Goal: Information Seeking & Learning: Learn about a topic

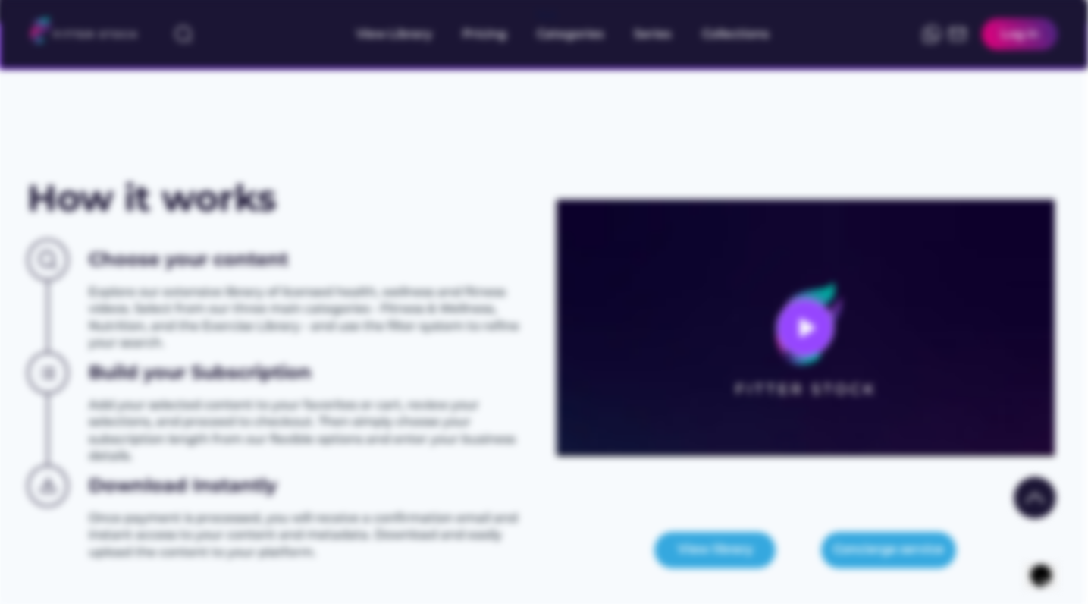
scroll to position [516, 2]
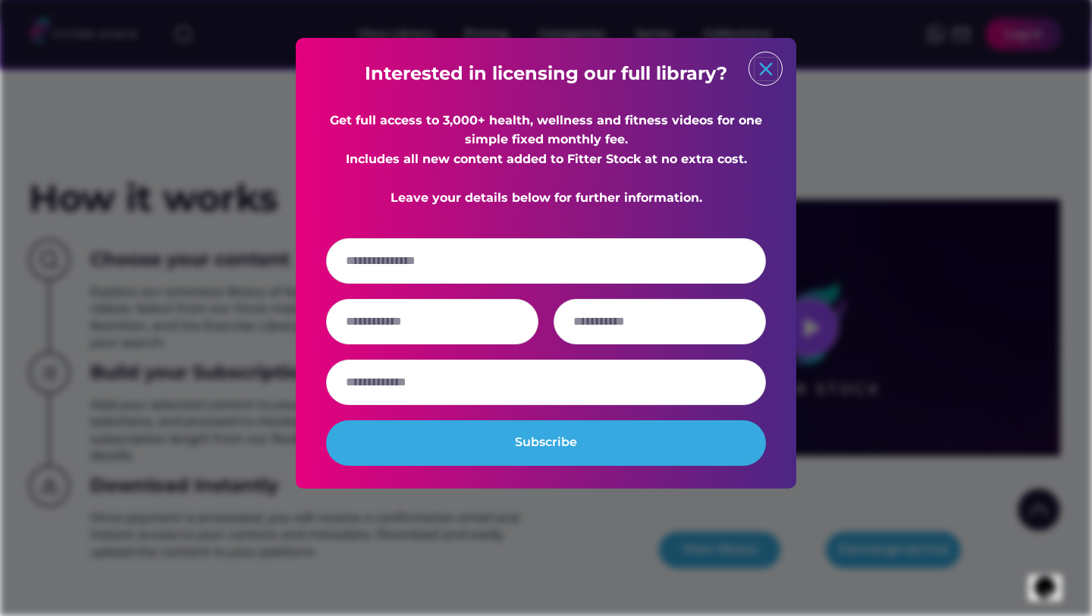
click at [764, 67] on text "close" at bounding box center [766, 69] width 23 height 23
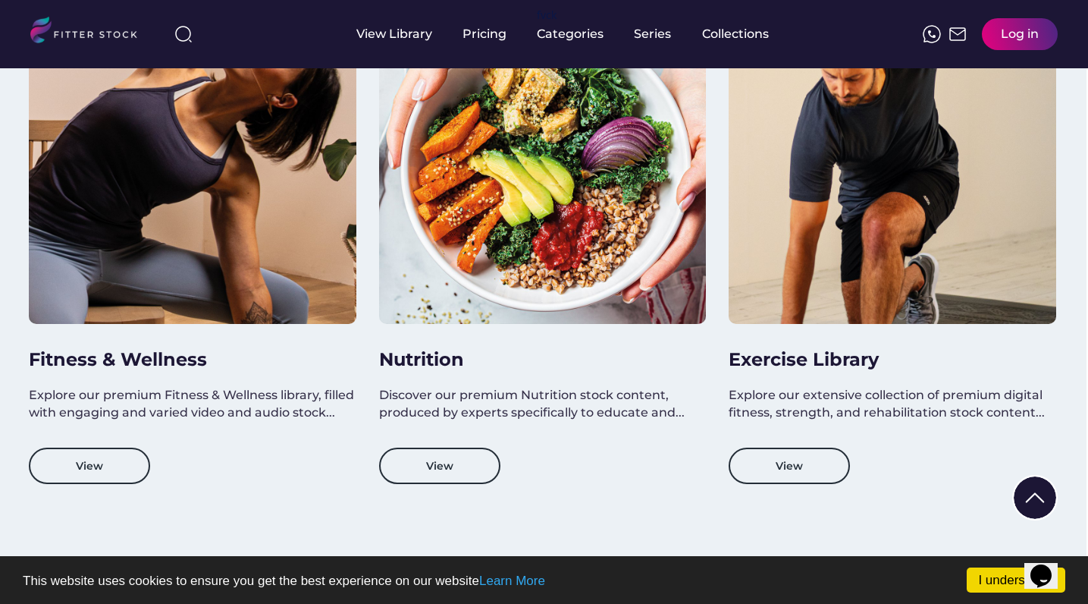
scroll to position [1359, 2]
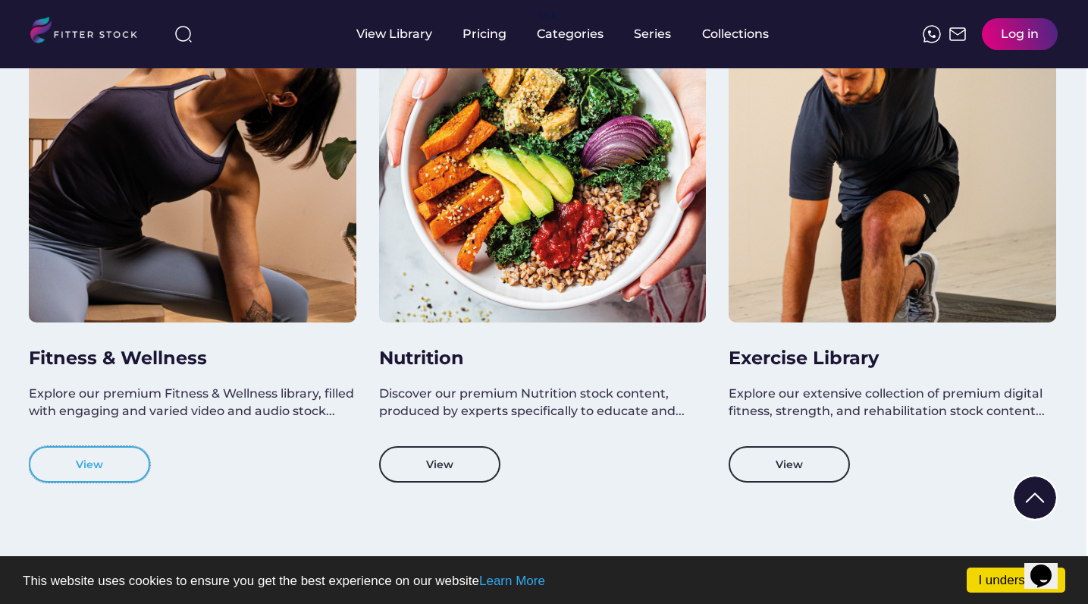
click at [98, 463] on button "View" at bounding box center [89, 464] width 121 height 36
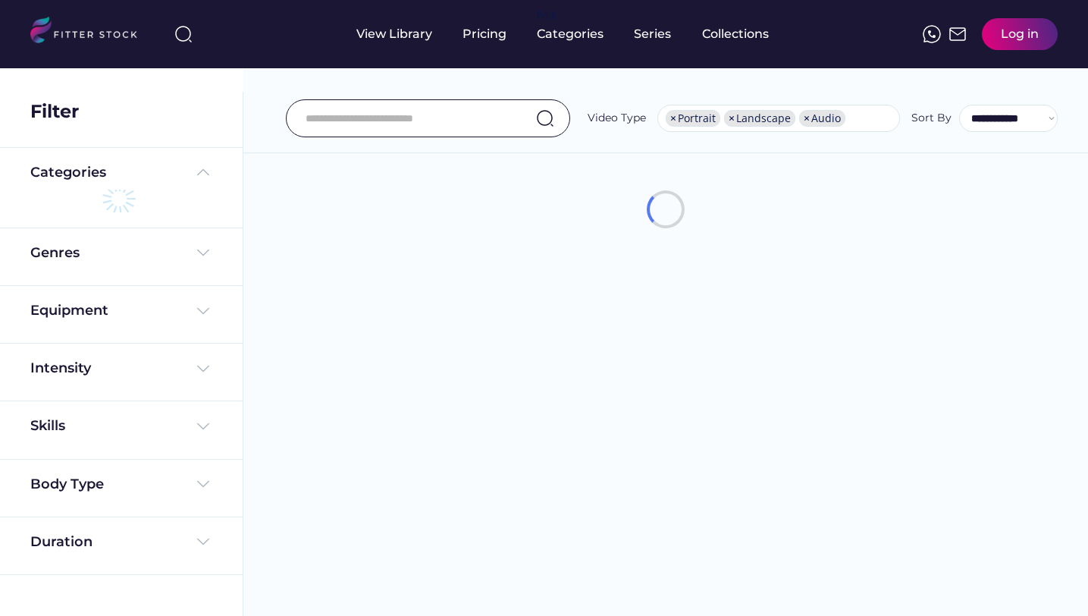
select select "**********"
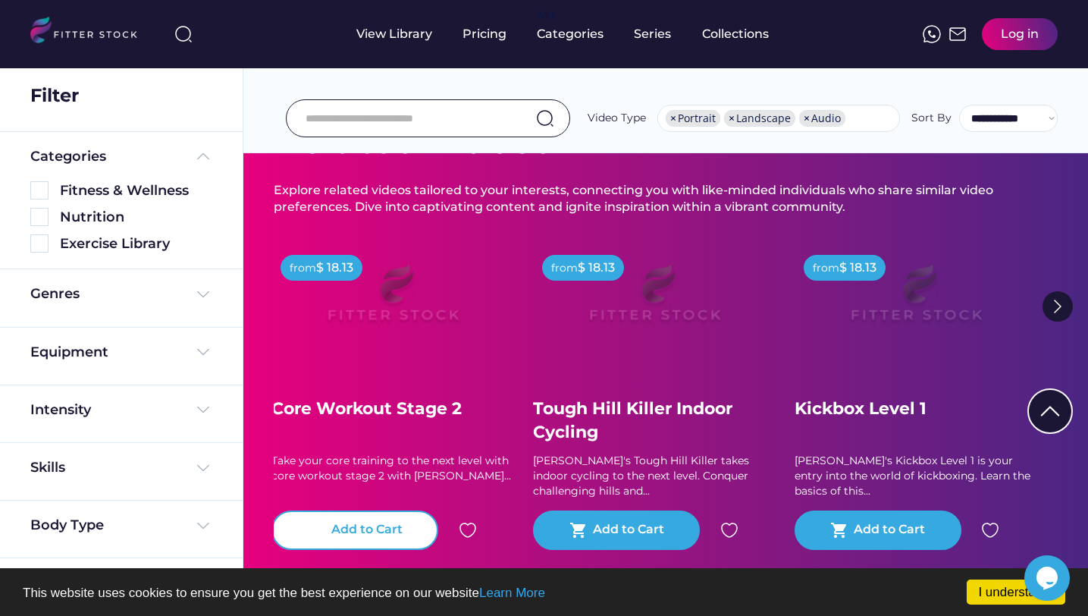
scroll to position [137, 0]
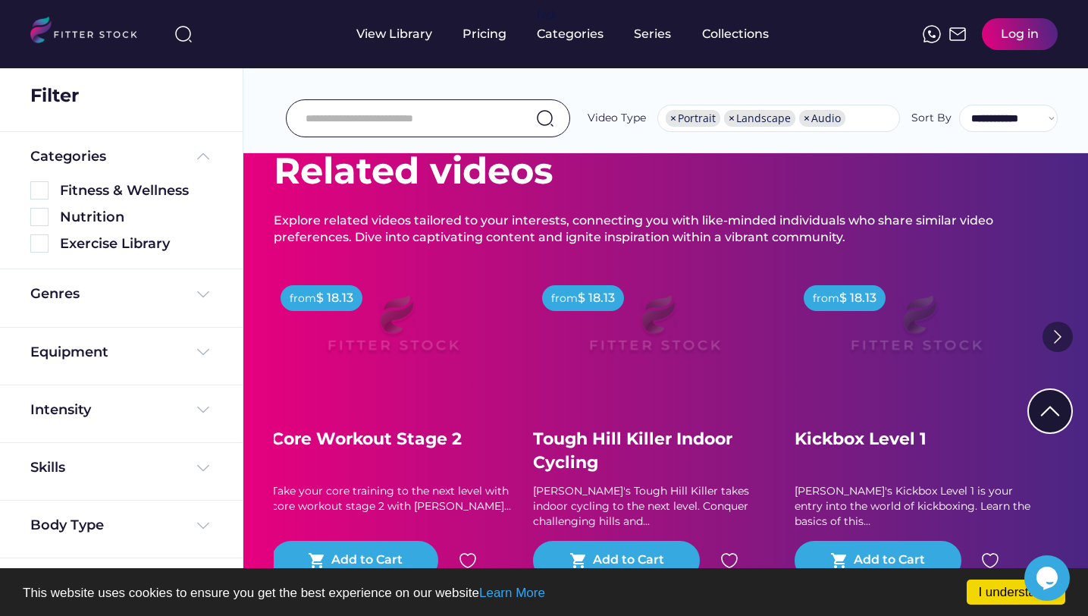
click at [1061, 331] on img at bounding box center [1058, 337] width 30 height 30
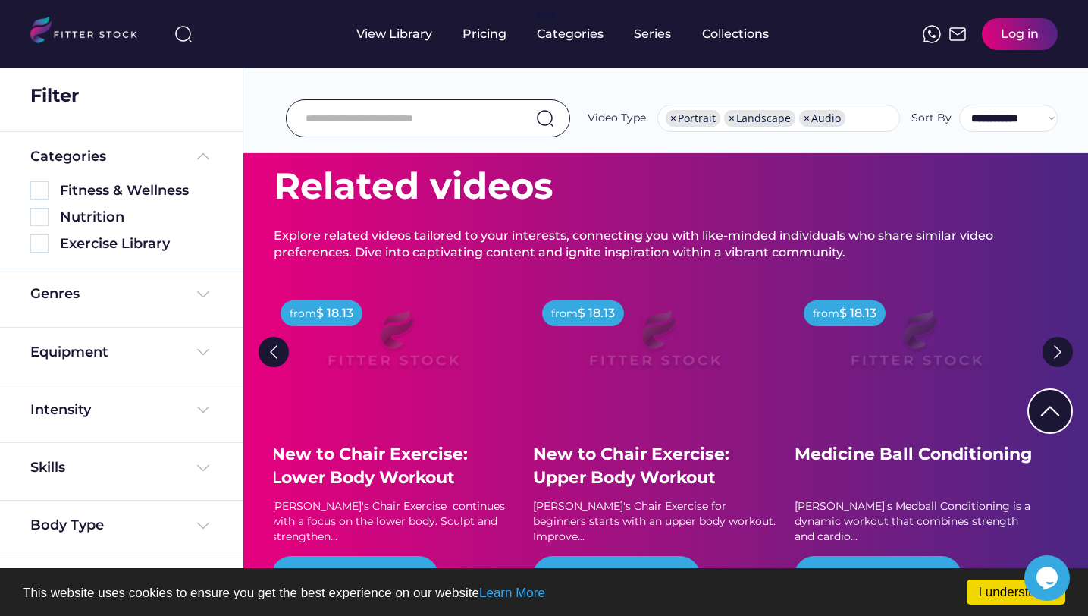
scroll to position [104, 0]
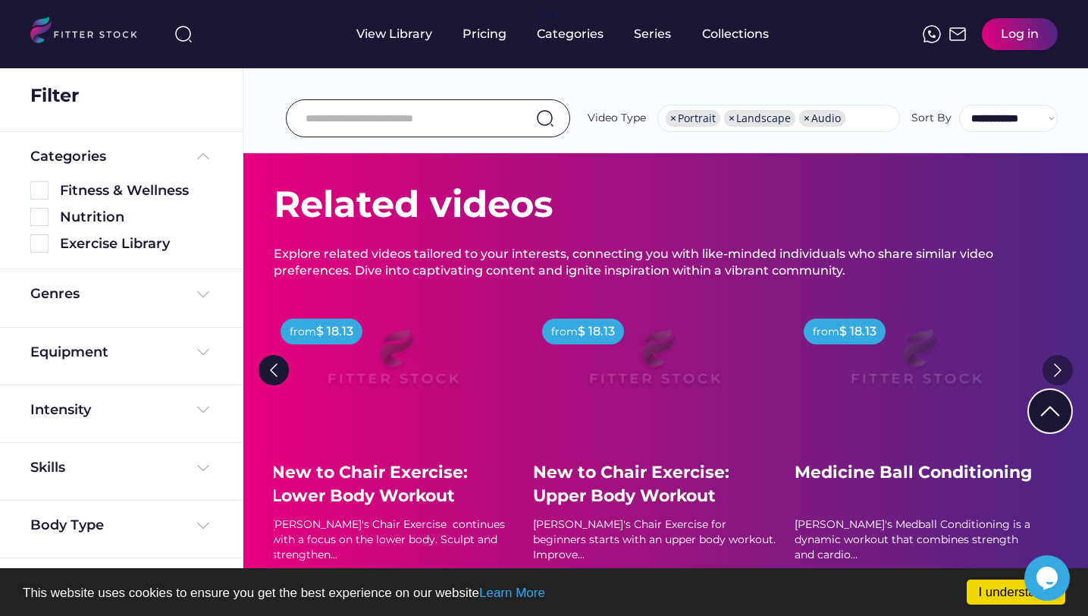
click at [1059, 371] on img at bounding box center [1058, 370] width 30 height 30
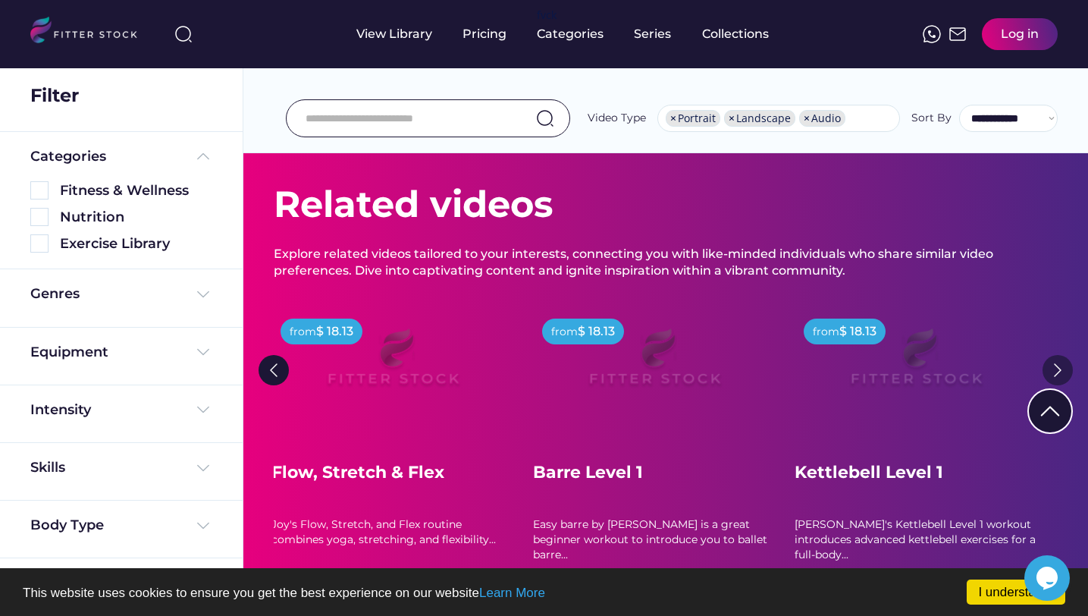
click at [1059, 371] on img at bounding box center [1058, 370] width 30 height 30
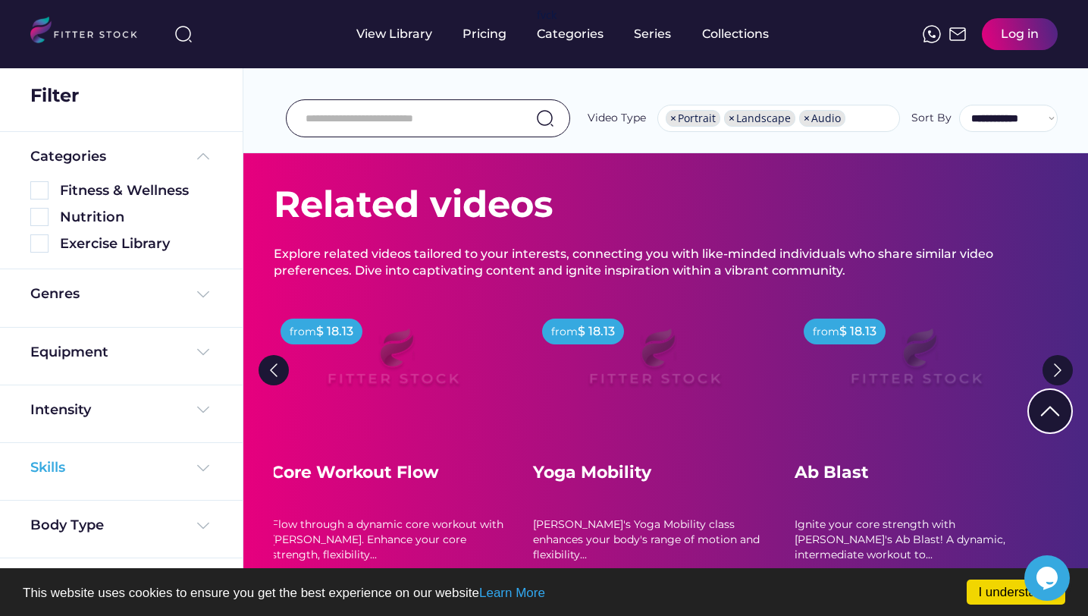
click at [164, 475] on div "Skills" at bounding box center [121, 467] width 182 height 19
click at [180, 475] on div "Skills" at bounding box center [121, 467] width 182 height 19
click at [42, 193] on img at bounding box center [39, 190] width 18 height 18
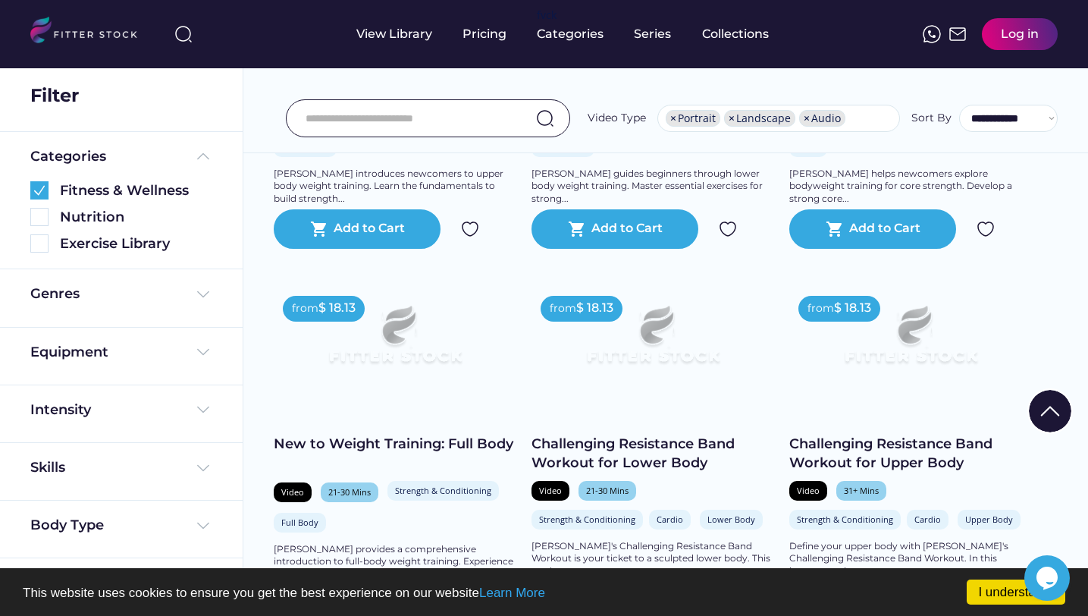
scroll to position [2598, 0]
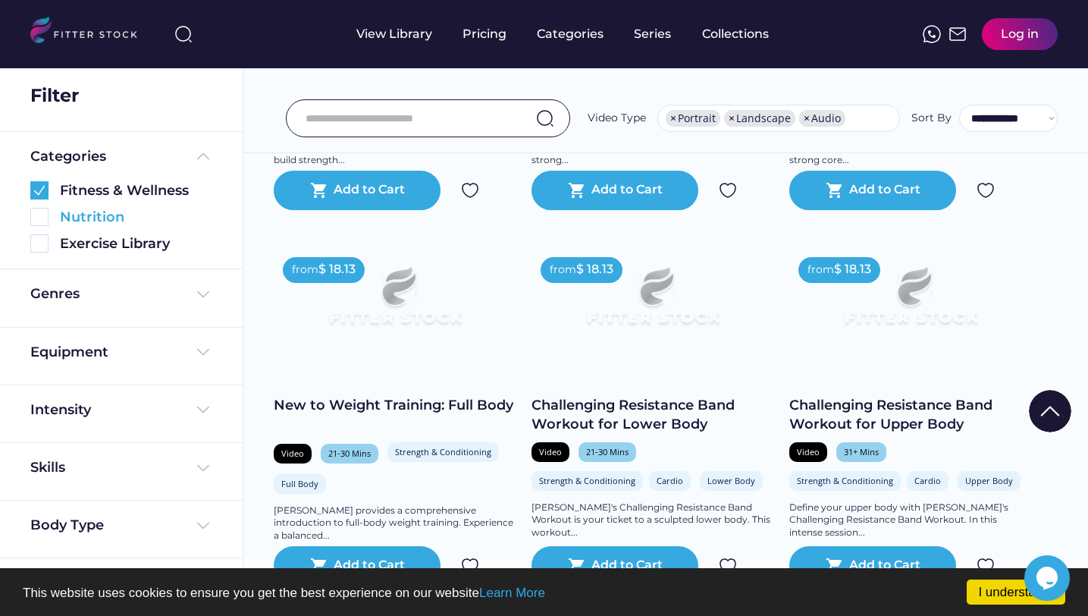
click at [51, 224] on div "Nutrition" at bounding box center [121, 217] width 182 height 19
click at [45, 224] on img at bounding box center [39, 217] width 18 height 18
click at [36, 174] on div "Fitness & Wellness" at bounding box center [121, 187] width 182 height 27
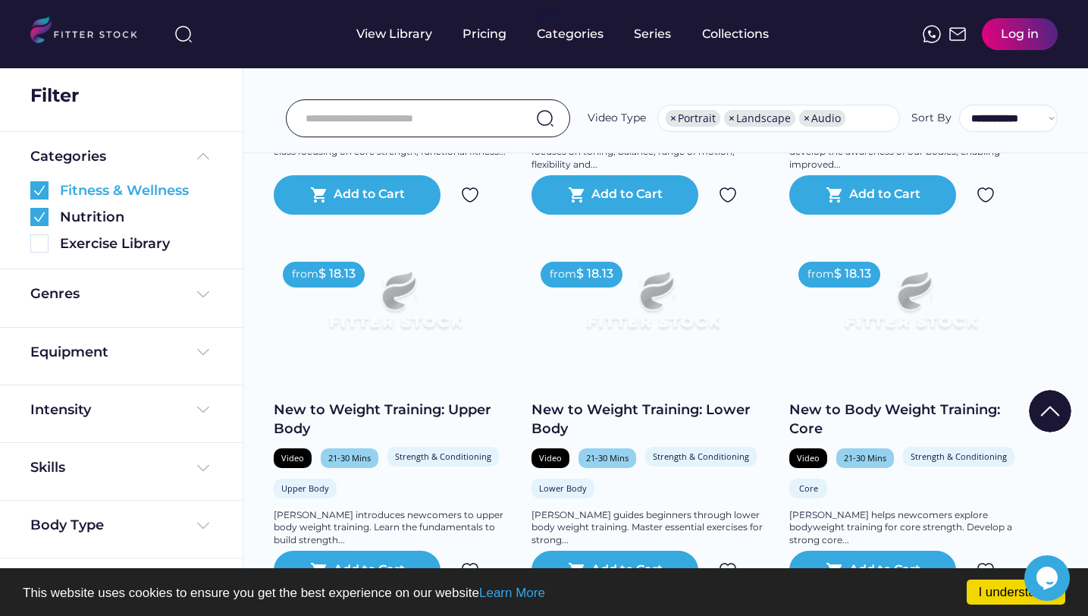
click at [42, 185] on img at bounding box center [39, 190] width 18 height 18
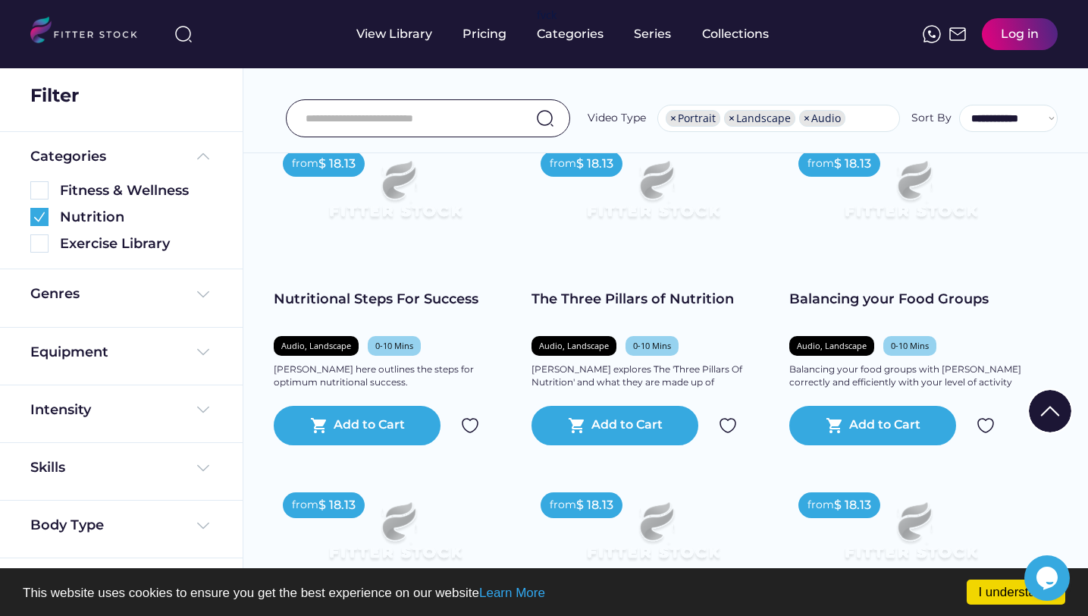
scroll to position [674, 0]
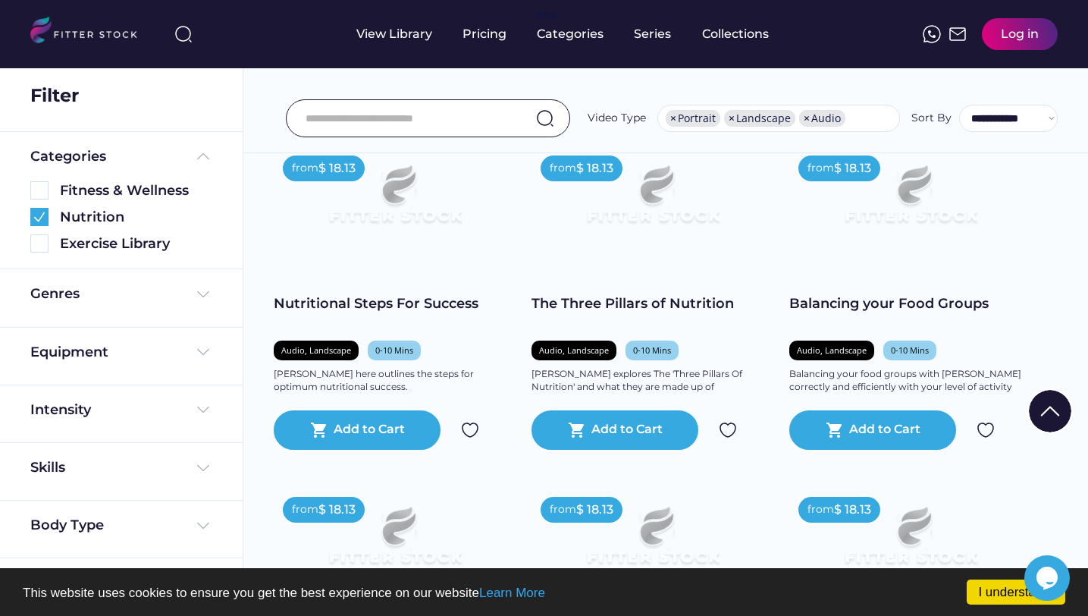
click at [655, 221] on img at bounding box center [653, 200] width 194 height 109
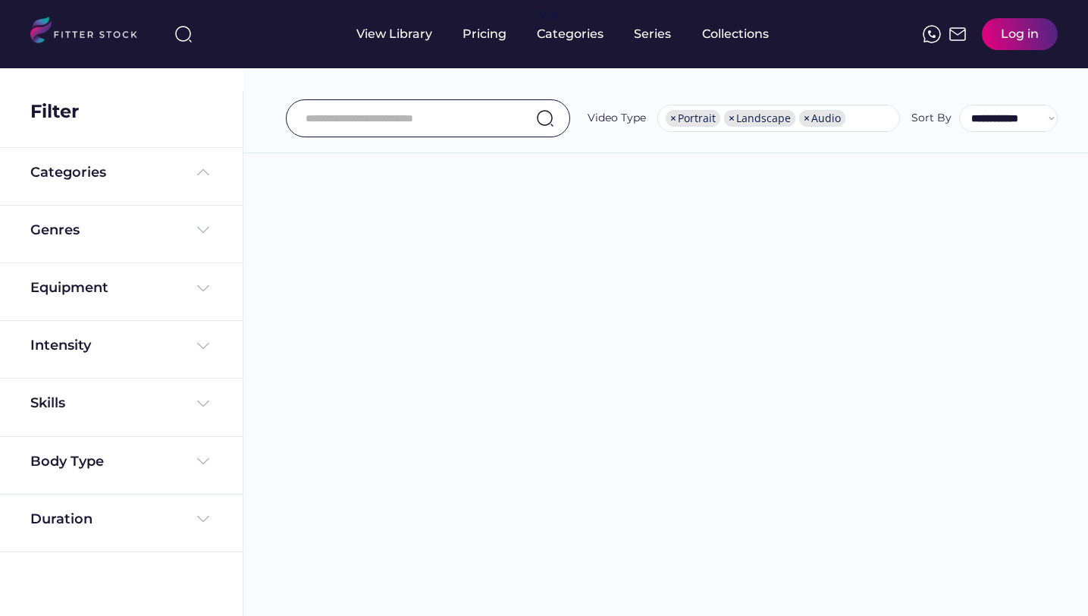
select select "**********"
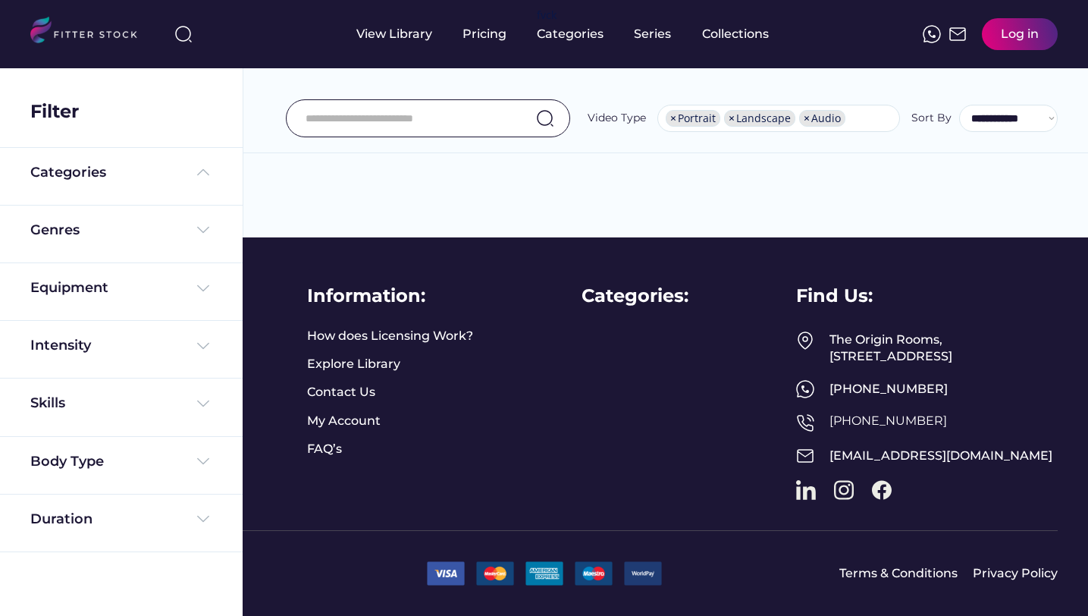
scroll to position [26, 0]
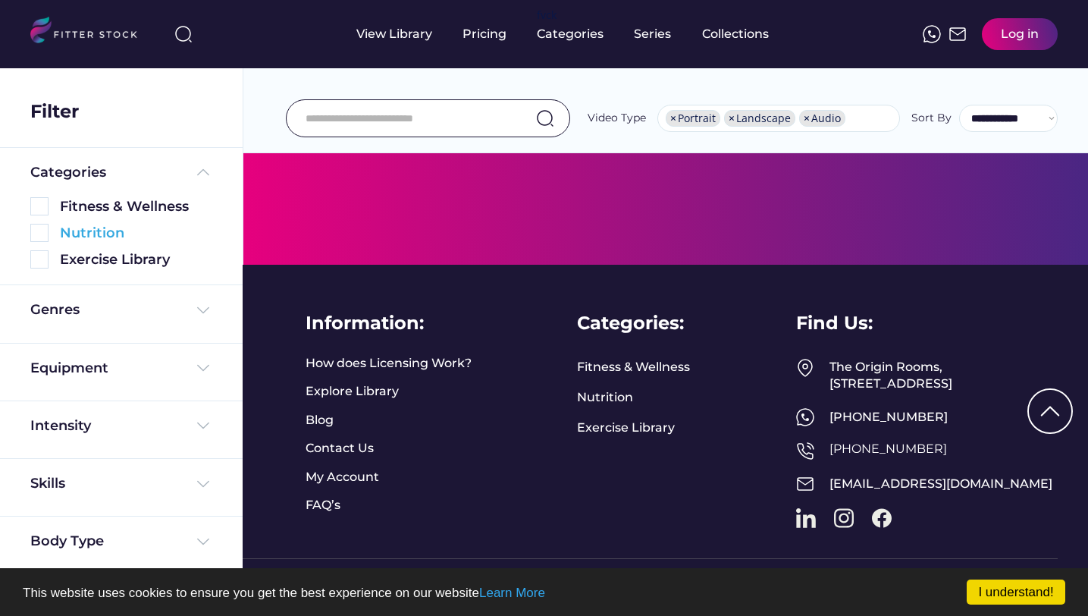
click at [44, 229] on img at bounding box center [39, 233] width 18 height 18
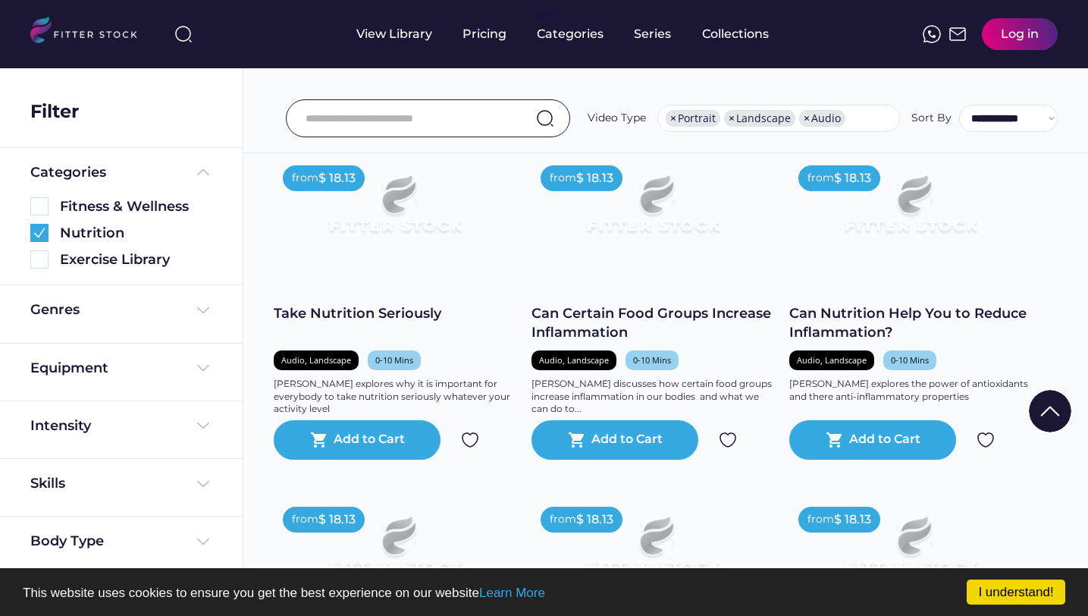
scroll to position [1344, 0]
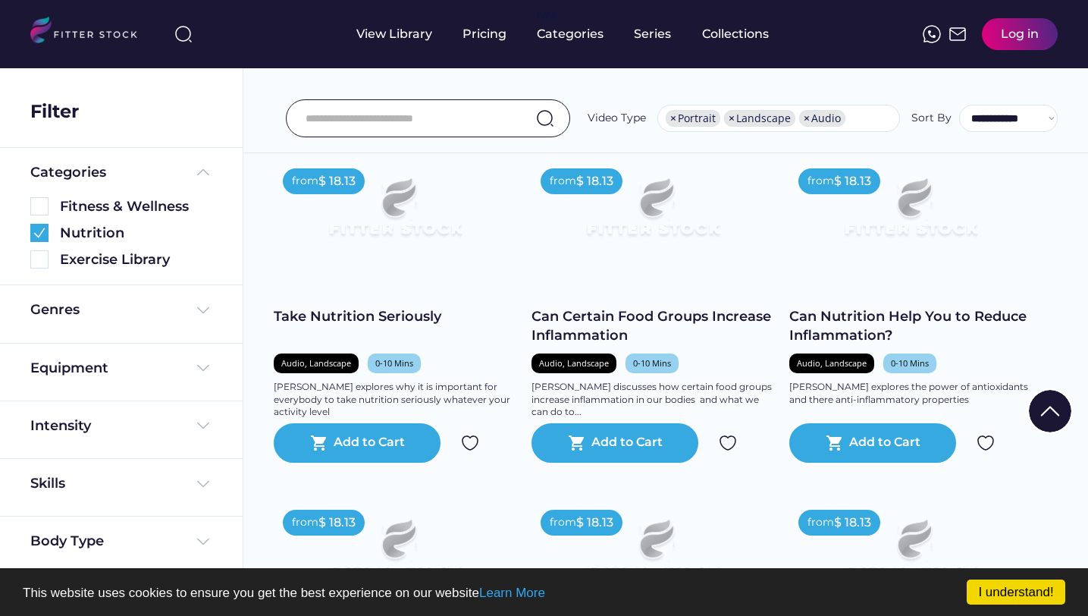
click at [191, 326] on div "Genres" at bounding box center [121, 313] width 182 height 27
click at [194, 307] on img at bounding box center [203, 310] width 18 height 18
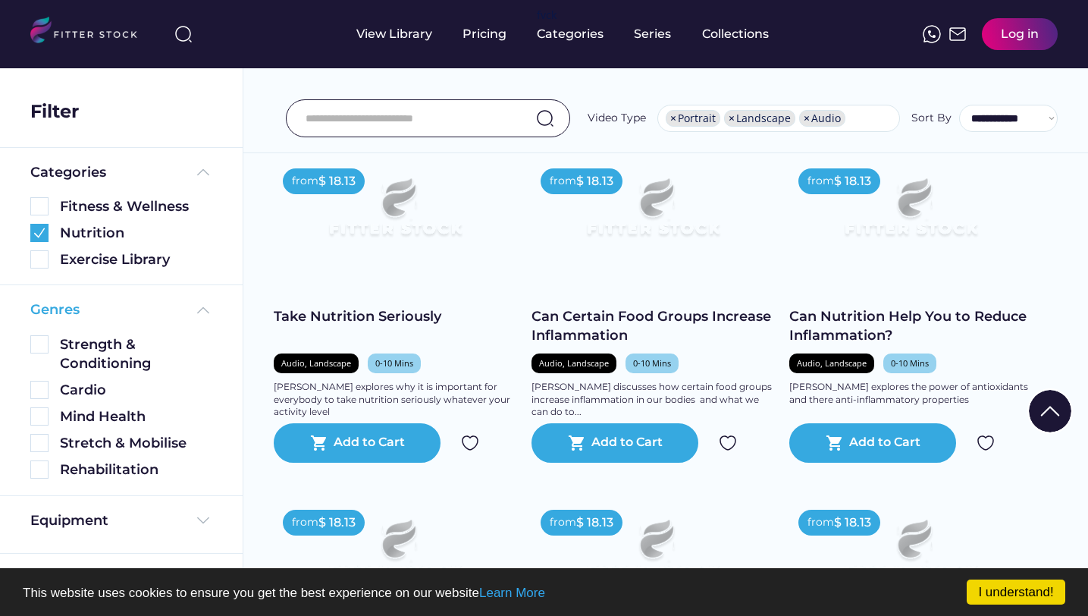
click at [194, 306] on img at bounding box center [203, 310] width 18 height 18
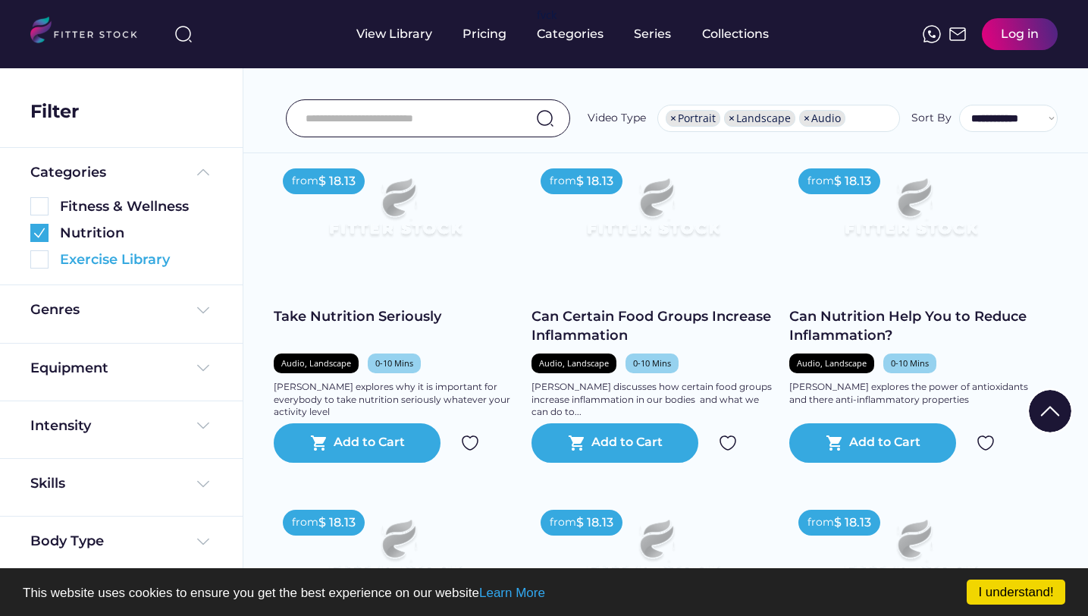
click at [33, 262] on img at bounding box center [39, 259] width 18 height 18
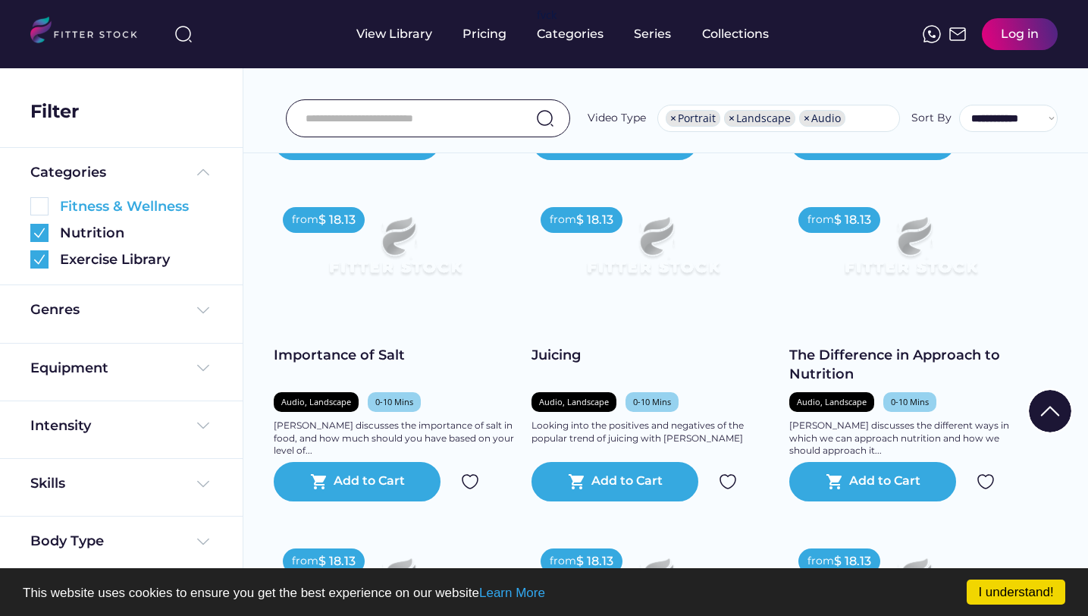
click at [36, 202] on img at bounding box center [39, 206] width 18 height 18
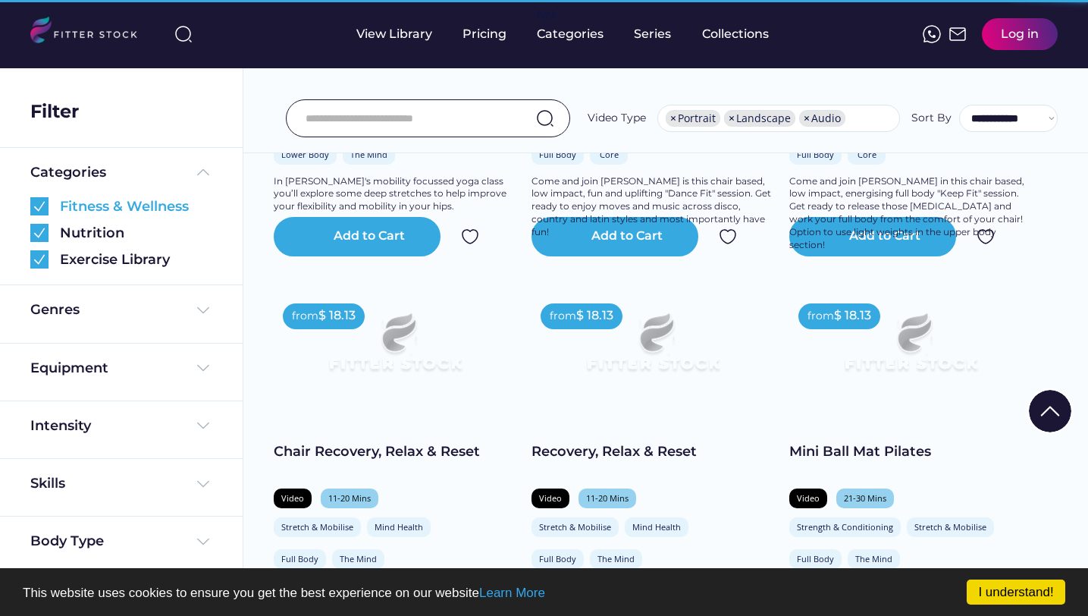
click at [46, 205] on img at bounding box center [39, 206] width 18 height 18
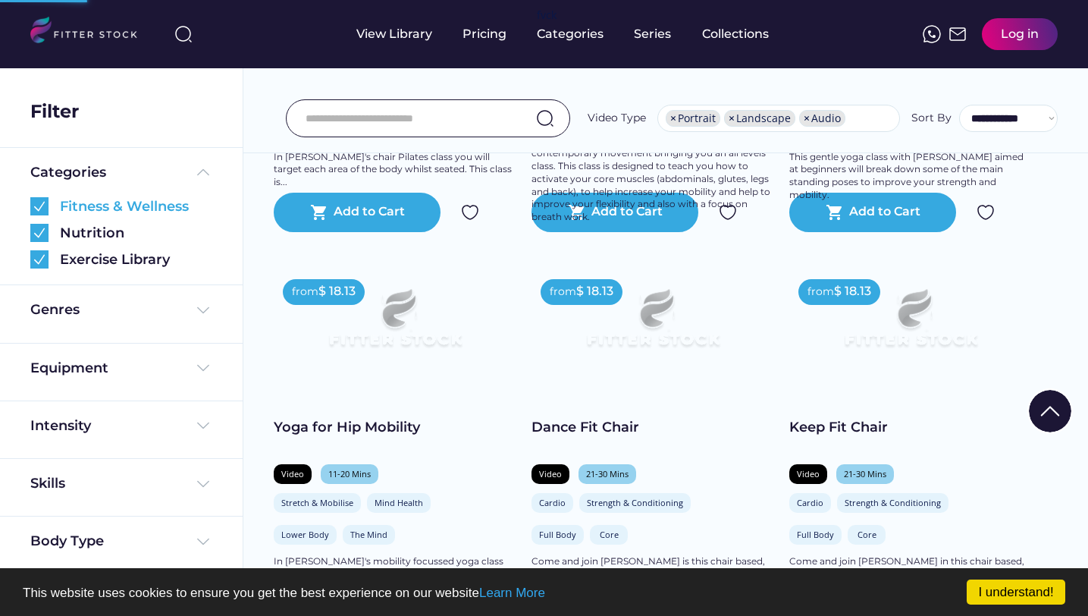
scroll to position [121, 0]
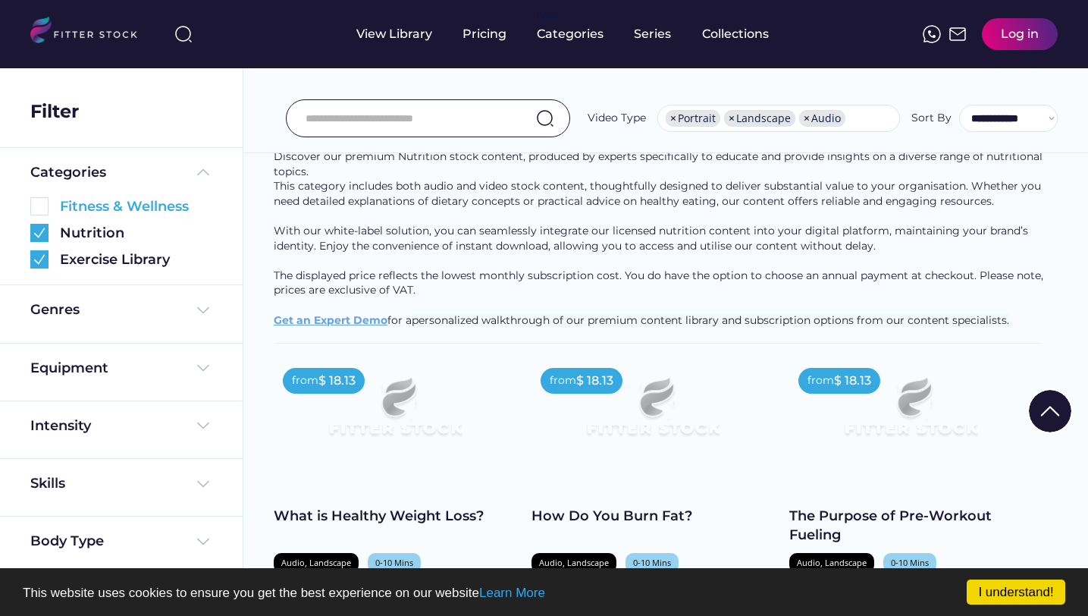
click at [46, 205] on img at bounding box center [39, 206] width 18 height 18
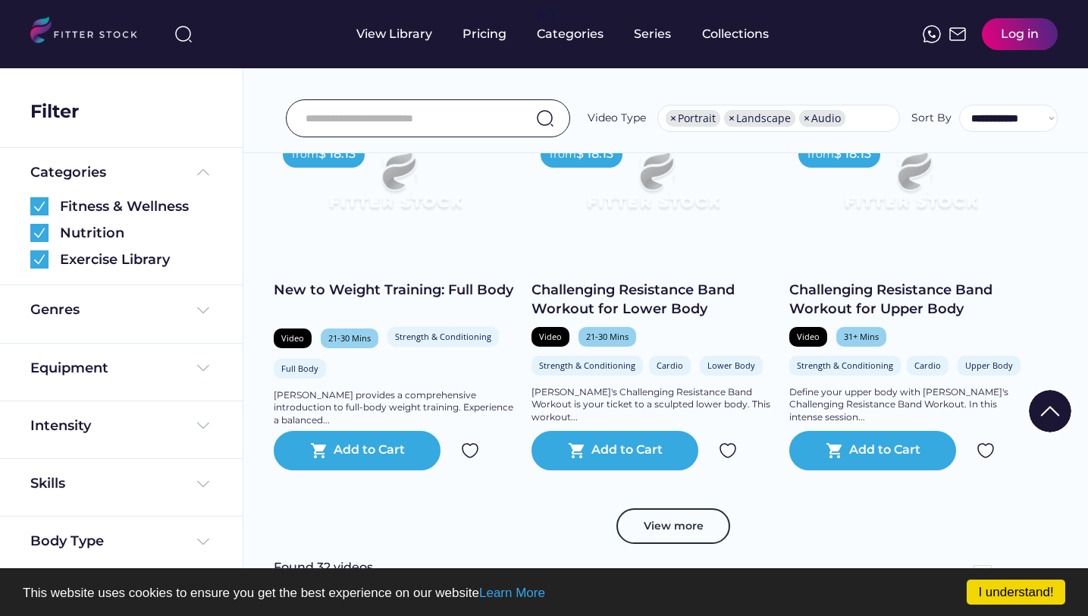
scroll to position [2719, 0]
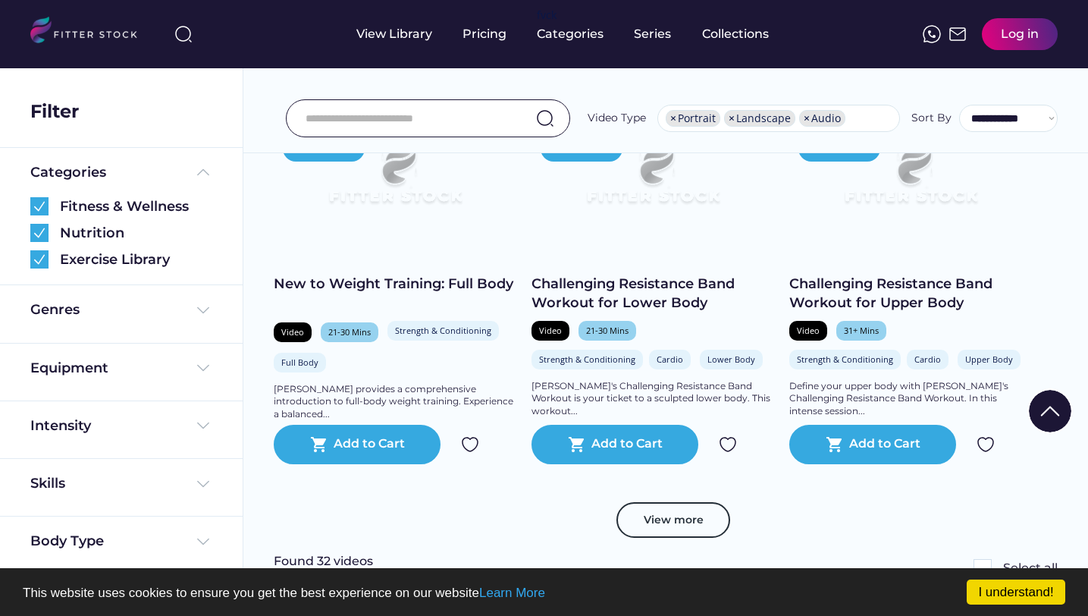
click at [468, 454] on img at bounding box center [470, 444] width 18 height 18
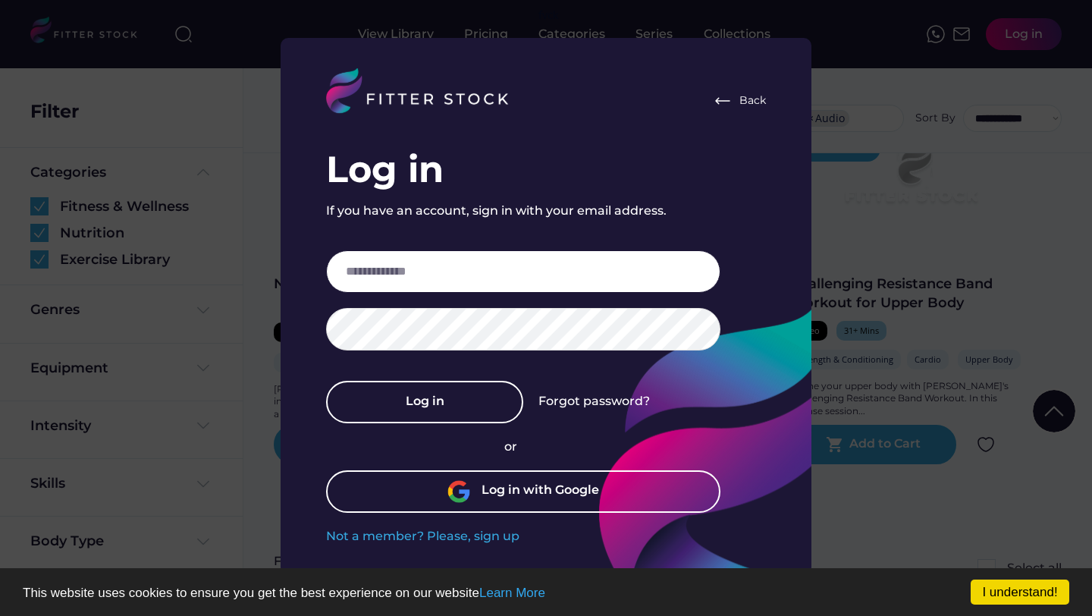
click at [460, 270] on input "email" at bounding box center [523, 271] width 394 height 42
type input "**********"
click at [484, 528] on div "Not a member? Please, sign up" at bounding box center [422, 536] width 193 height 17
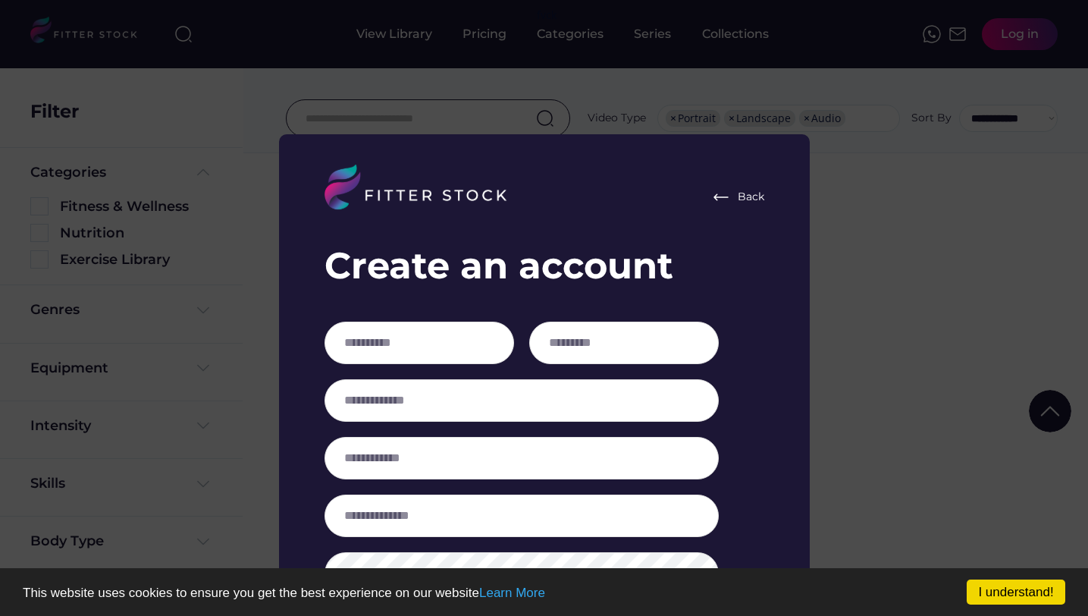
scroll to position [2628, 0]
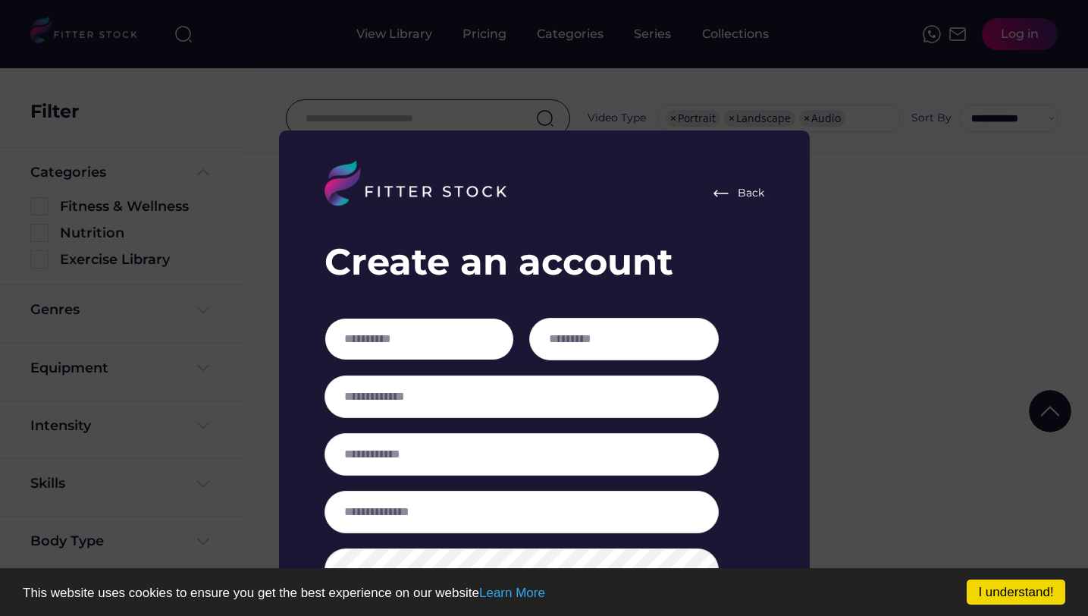
click at [448, 344] on input "input" at bounding box center [420, 339] width 190 height 42
type input "*"
click at [617, 346] on input "input" at bounding box center [624, 339] width 190 height 42
click at [464, 340] on input "input" at bounding box center [420, 339] width 190 height 42
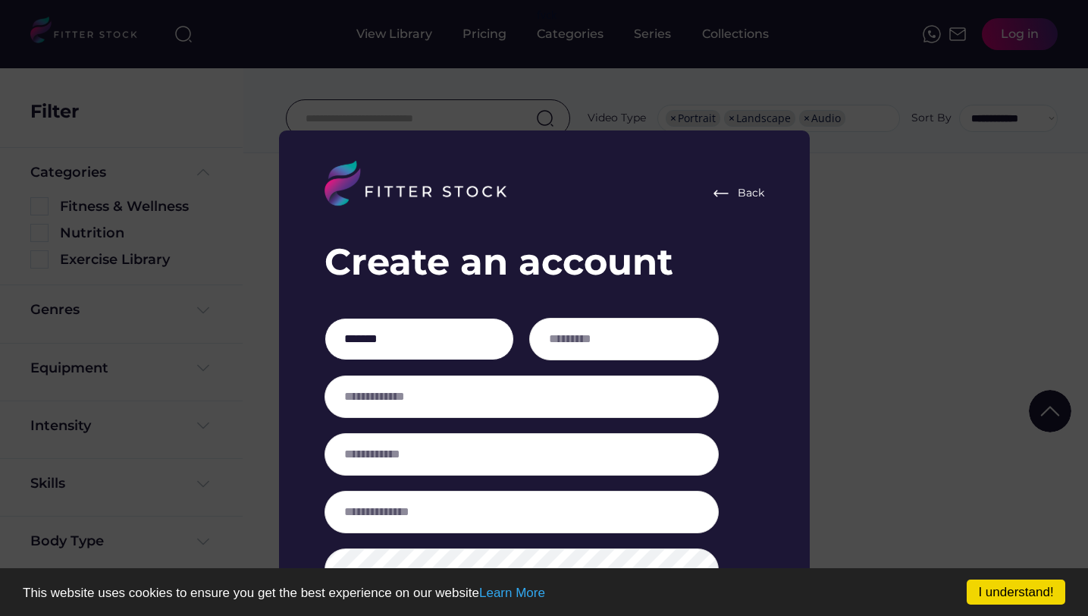
click at [464, 340] on input "input" at bounding box center [420, 339] width 190 height 42
type input "*"
type input "*******"
click at [578, 331] on input "input" at bounding box center [624, 339] width 190 height 42
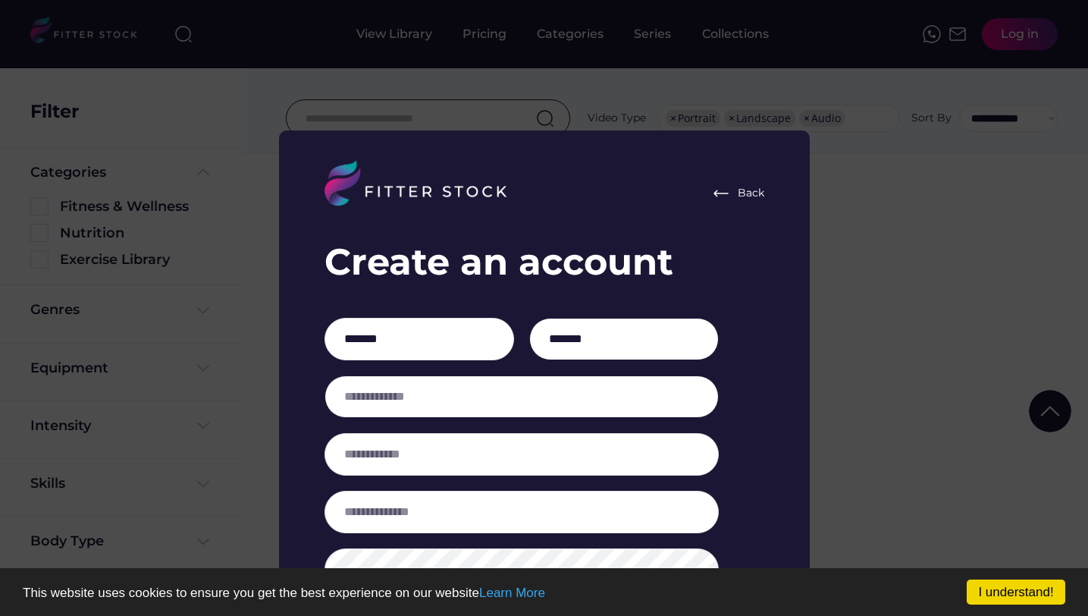
type input "*******"
click at [618, 415] on input "email" at bounding box center [522, 396] width 394 height 42
click at [616, 405] on input "email" at bounding box center [522, 396] width 394 height 42
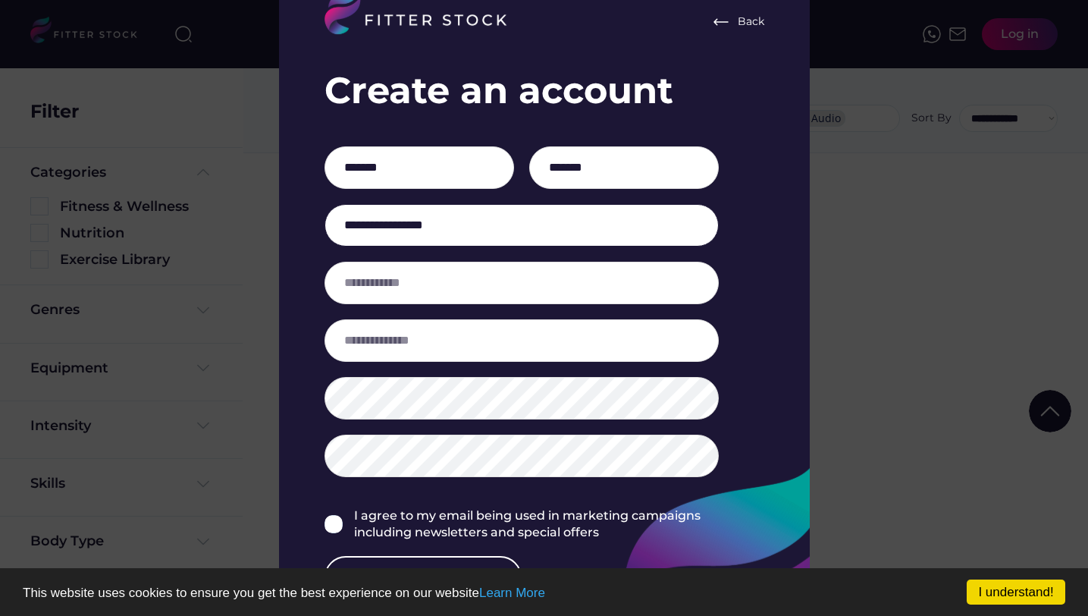
scroll to position [2792, 0]
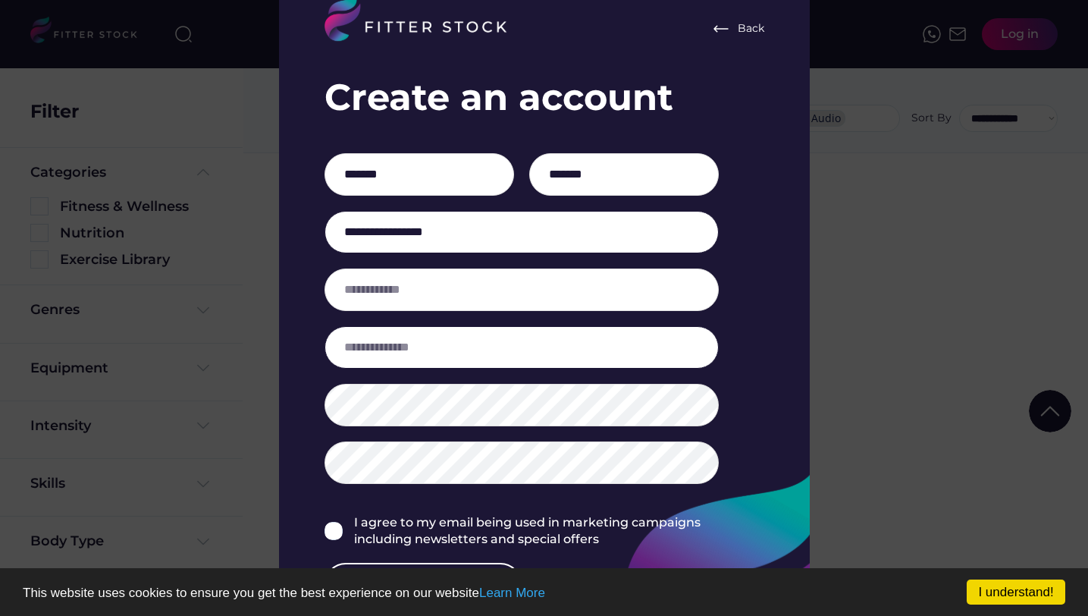
type input "**********"
click at [552, 342] on input "input" at bounding box center [522, 347] width 394 height 42
click at [554, 342] on input "input" at bounding box center [522, 347] width 394 height 42
type input "**********"
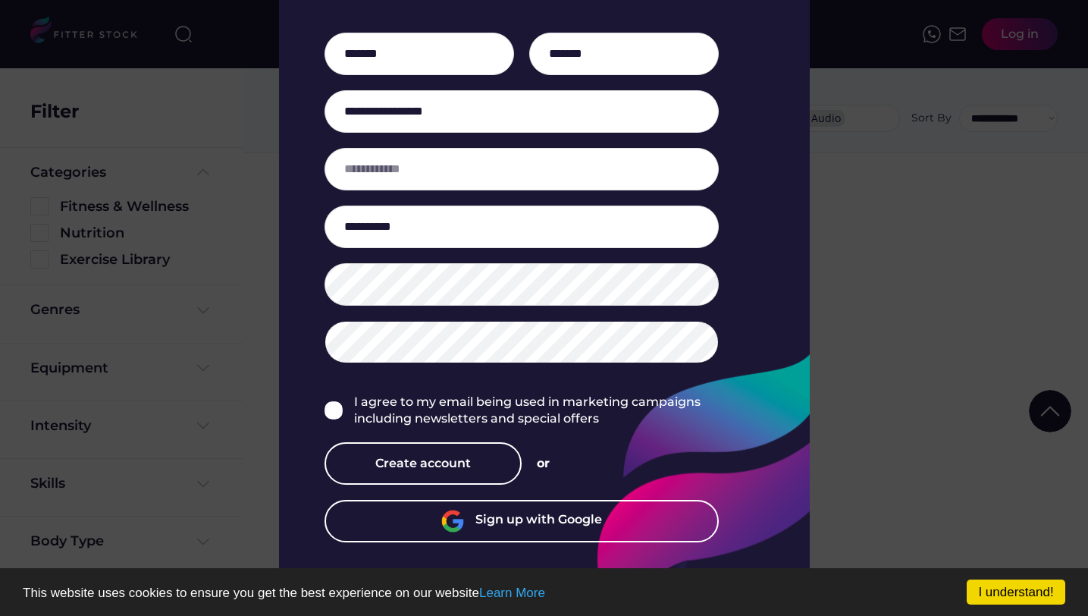
scroll to position [2917, 0]
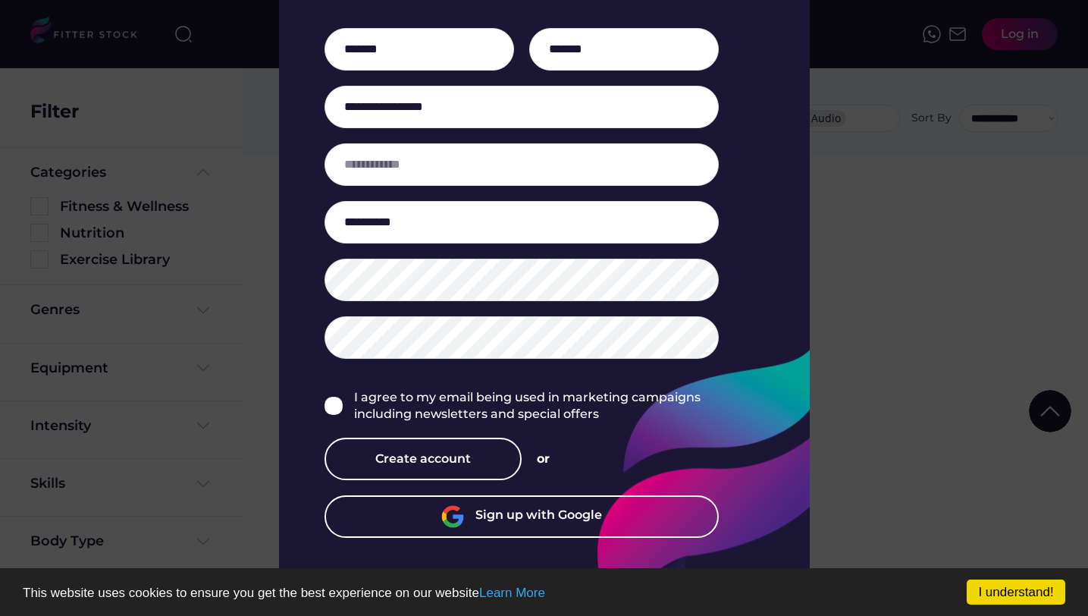
click at [334, 414] on img at bounding box center [334, 406] width 18 height 18
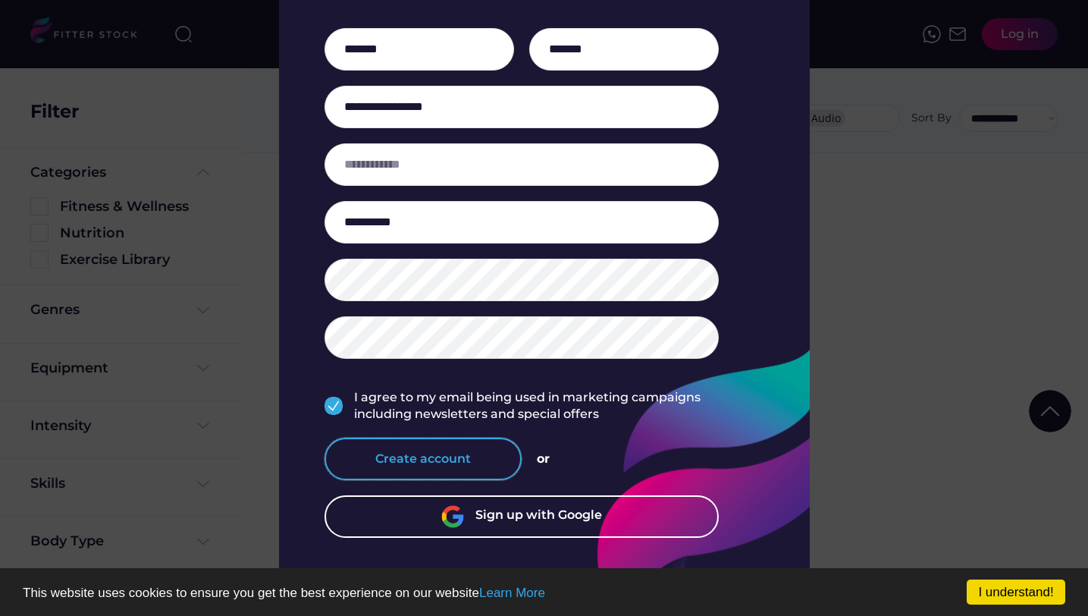
click at [479, 469] on button "Create account" at bounding box center [423, 459] width 197 height 42
type input "**********"
click at [463, 447] on button "Create account" at bounding box center [423, 459] width 197 height 42
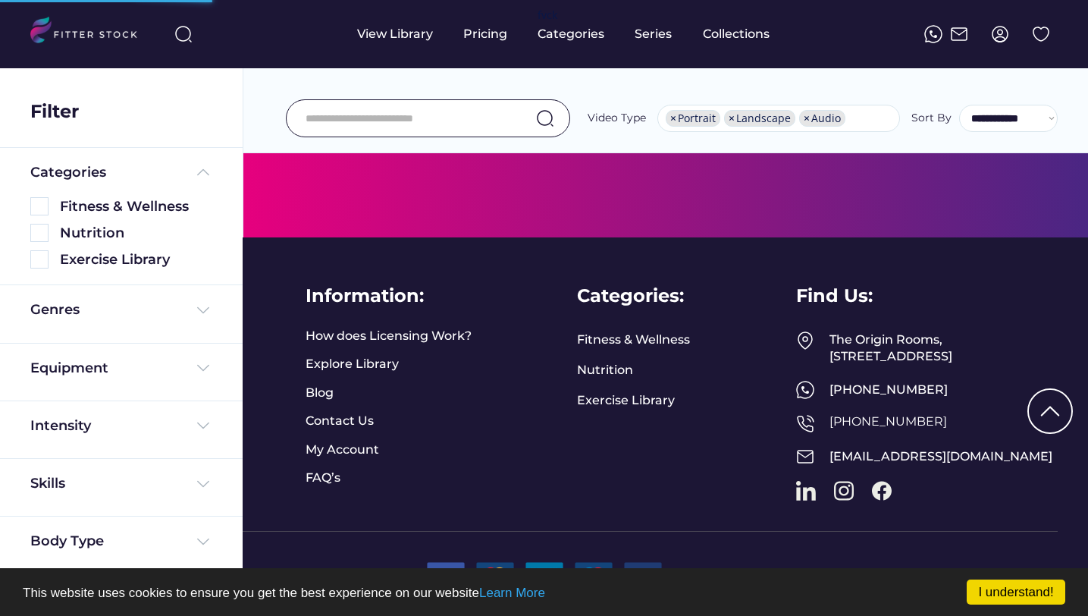
scroll to position [673, 0]
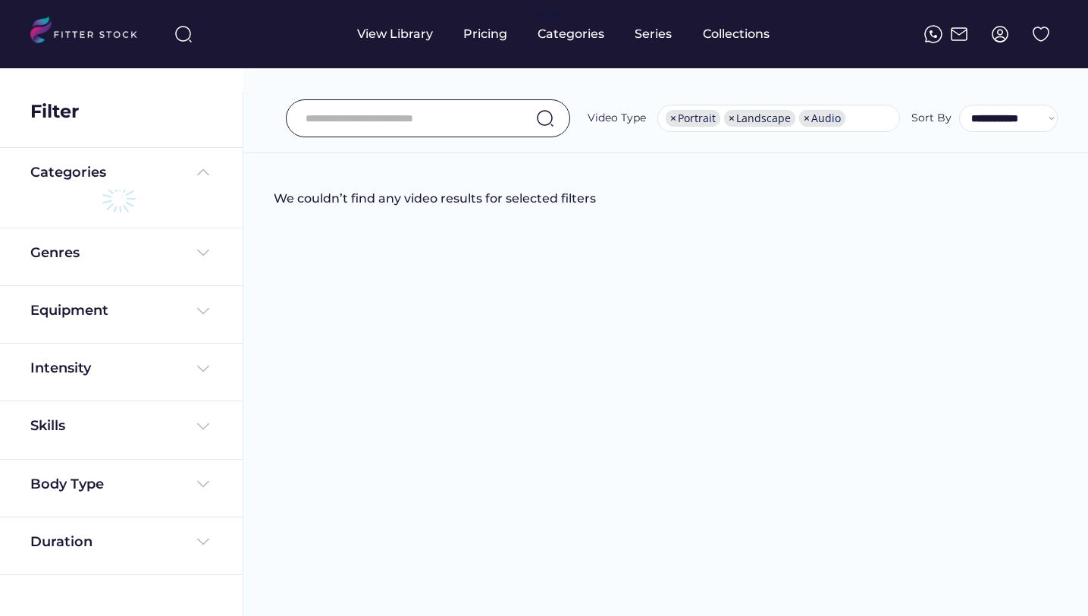
select select "**********"
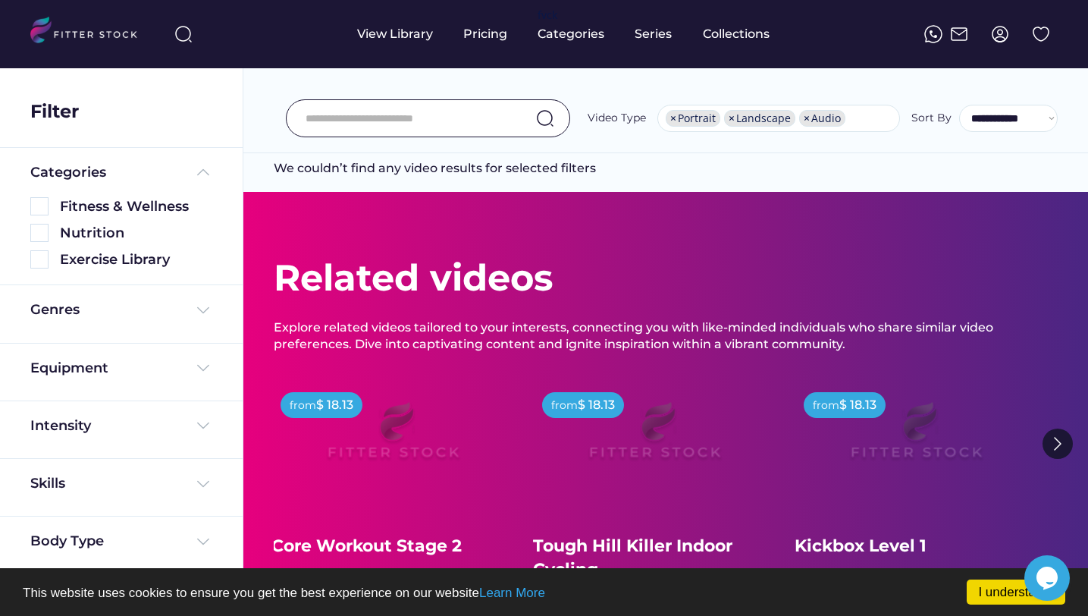
scroll to position [32, 0]
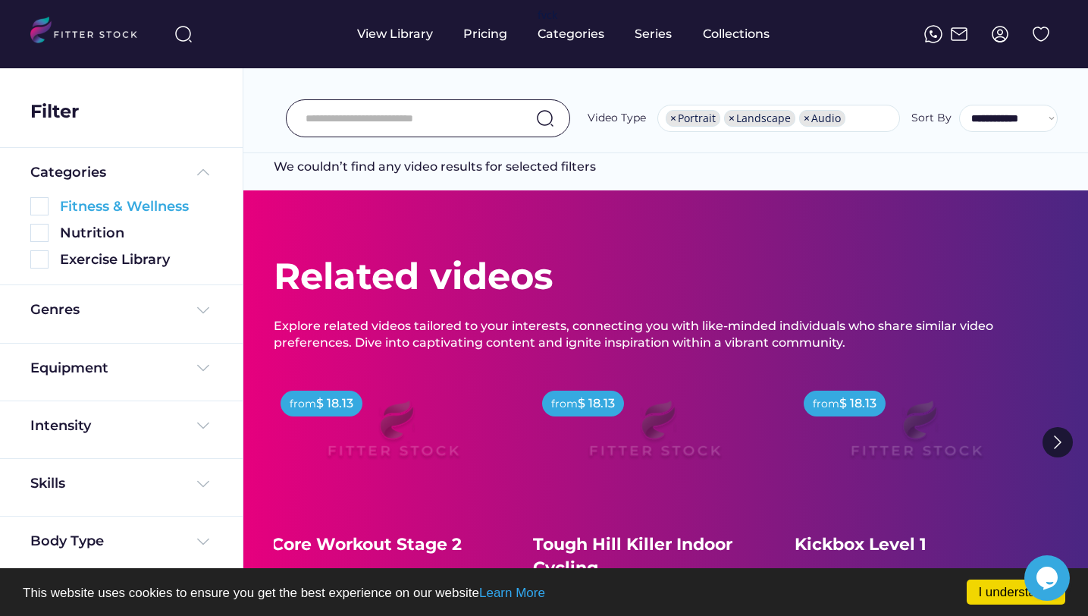
click at [43, 202] on img at bounding box center [39, 206] width 18 height 18
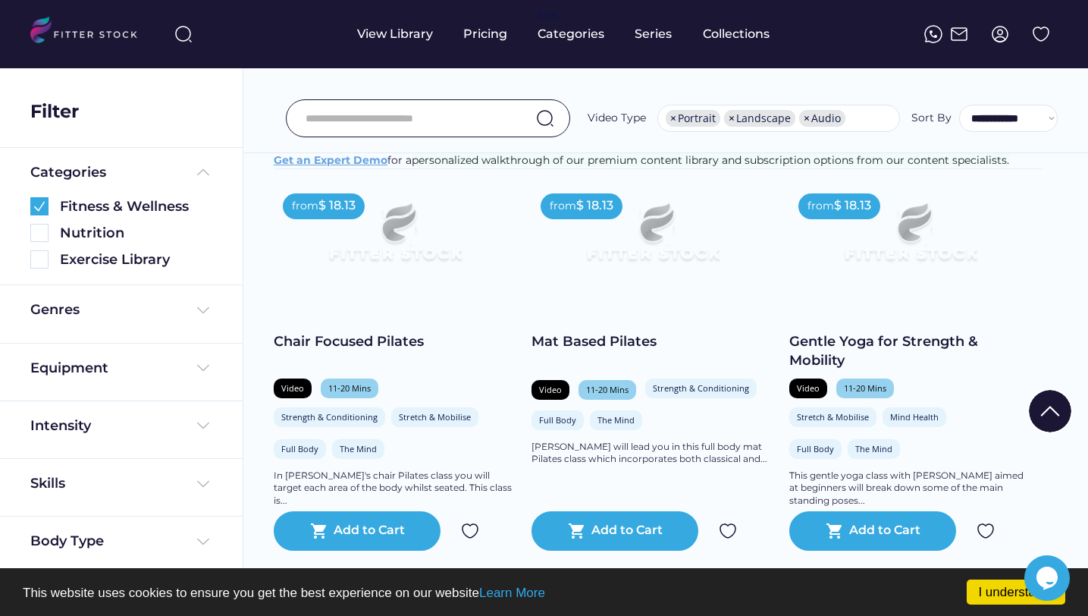
scroll to position [283, 0]
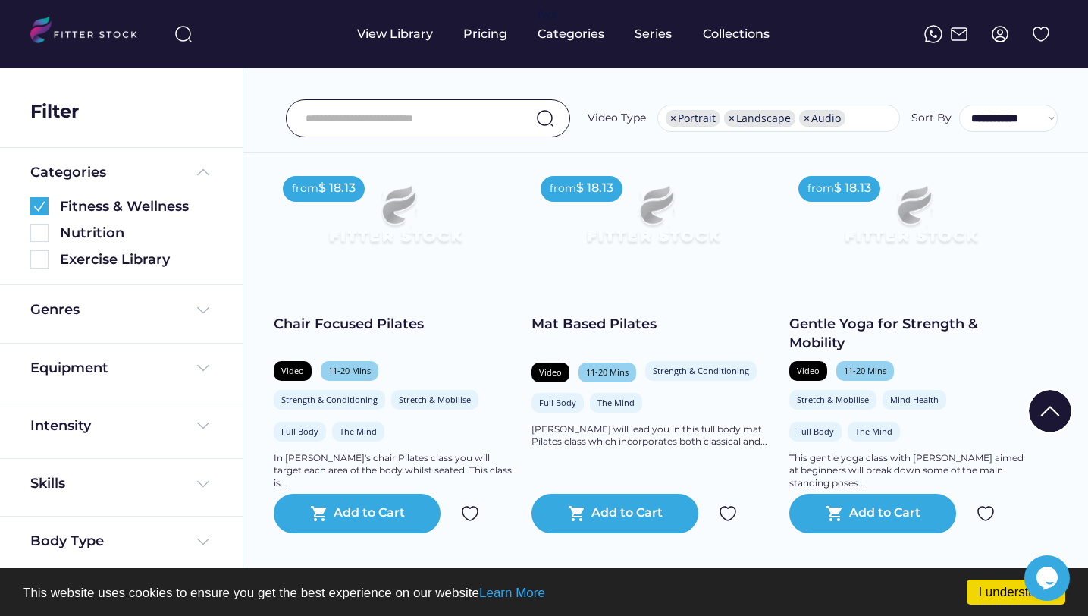
click at [475, 523] on img at bounding box center [470, 513] width 18 height 18
click at [724, 523] on img at bounding box center [728, 513] width 18 height 18
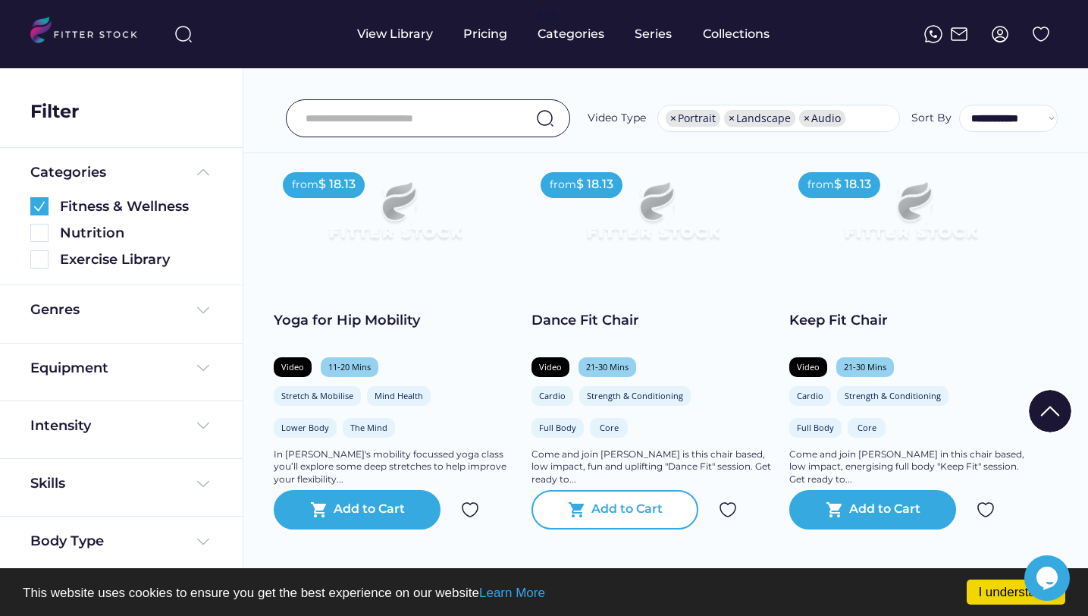
scroll to position [692, 0]
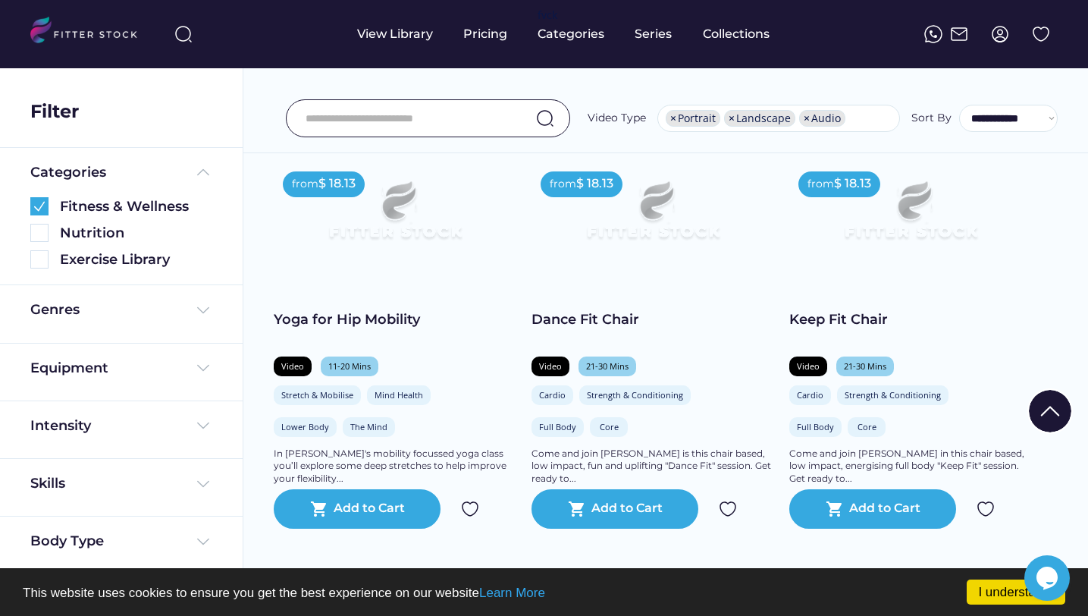
click at [727, 518] on img at bounding box center [728, 509] width 18 height 18
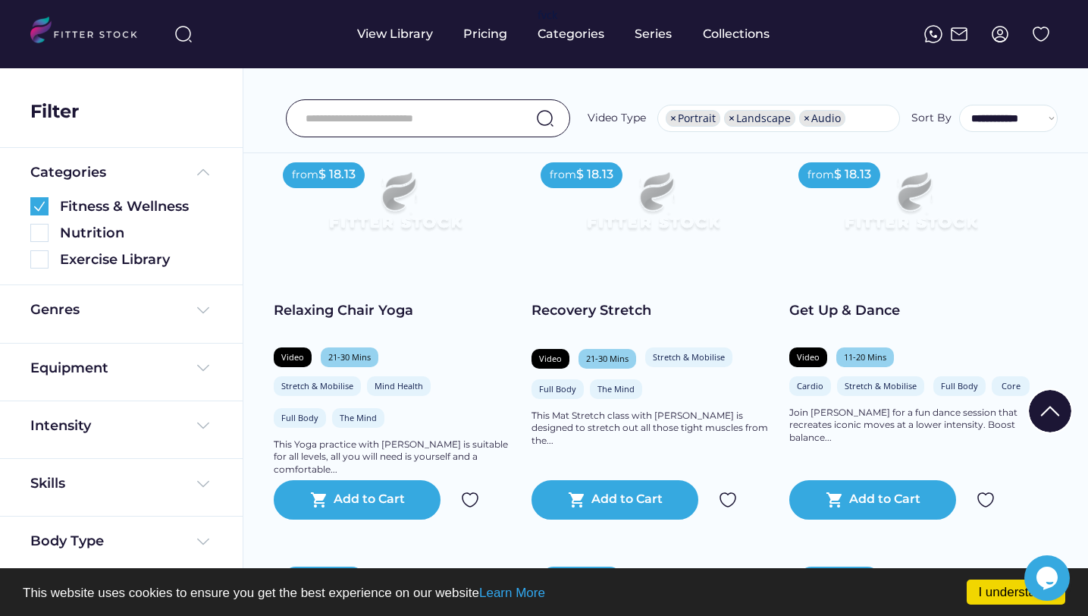
scroll to position [1511, 0]
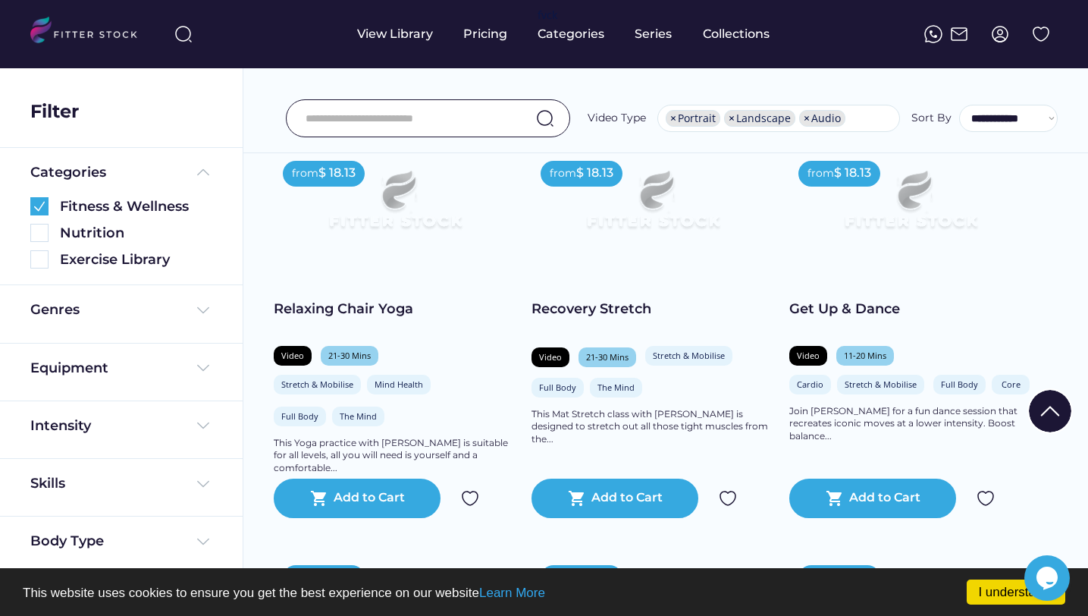
click at [725, 507] on img at bounding box center [728, 498] width 18 height 18
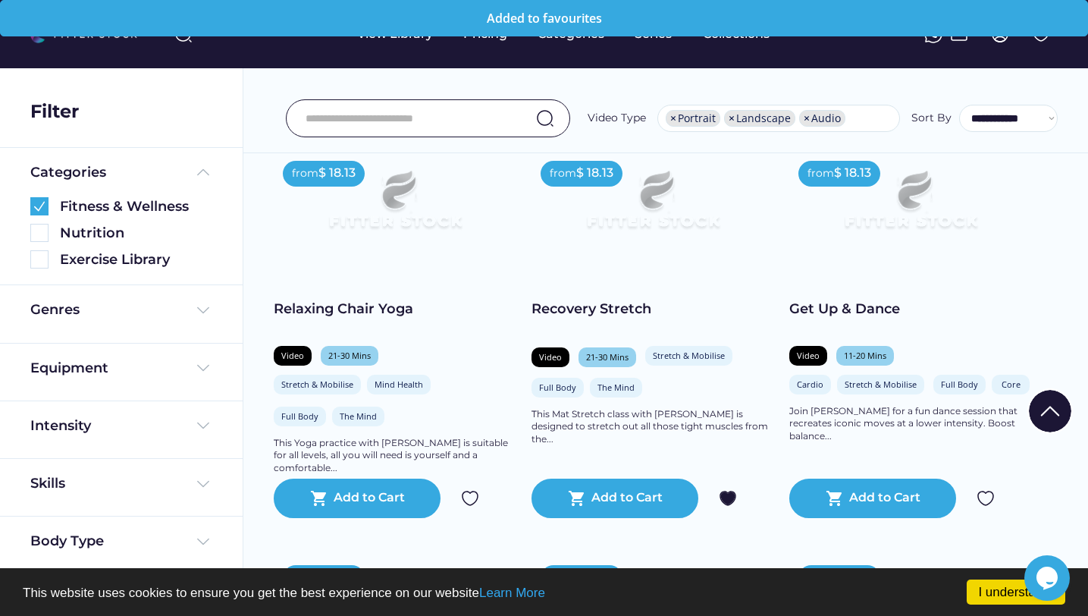
click at [474, 507] on img at bounding box center [470, 498] width 18 height 18
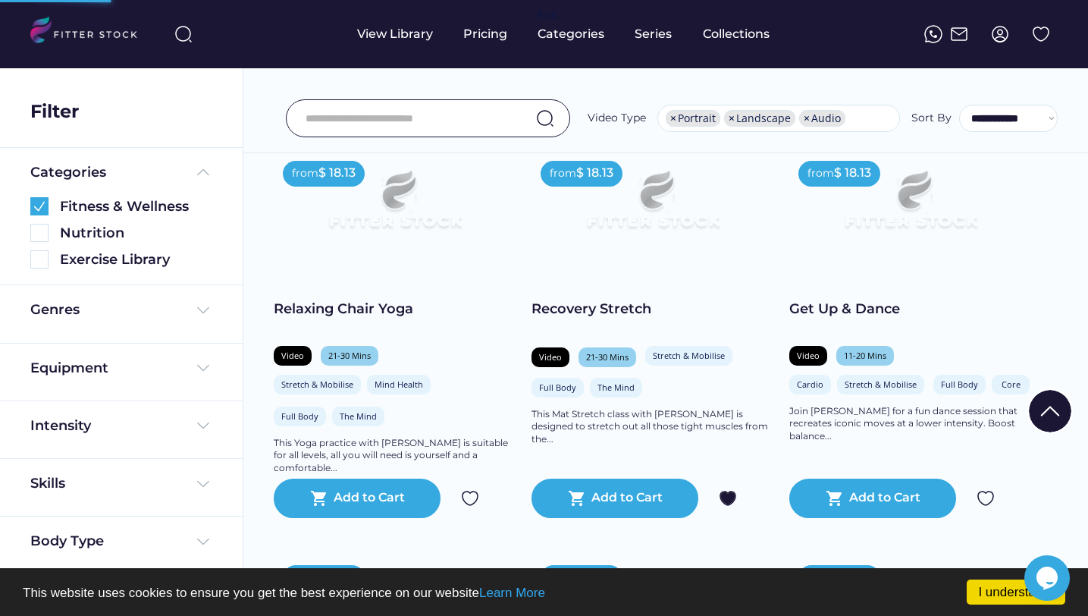
click at [993, 507] on img at bounding box center [986, 498] width 18 height 18
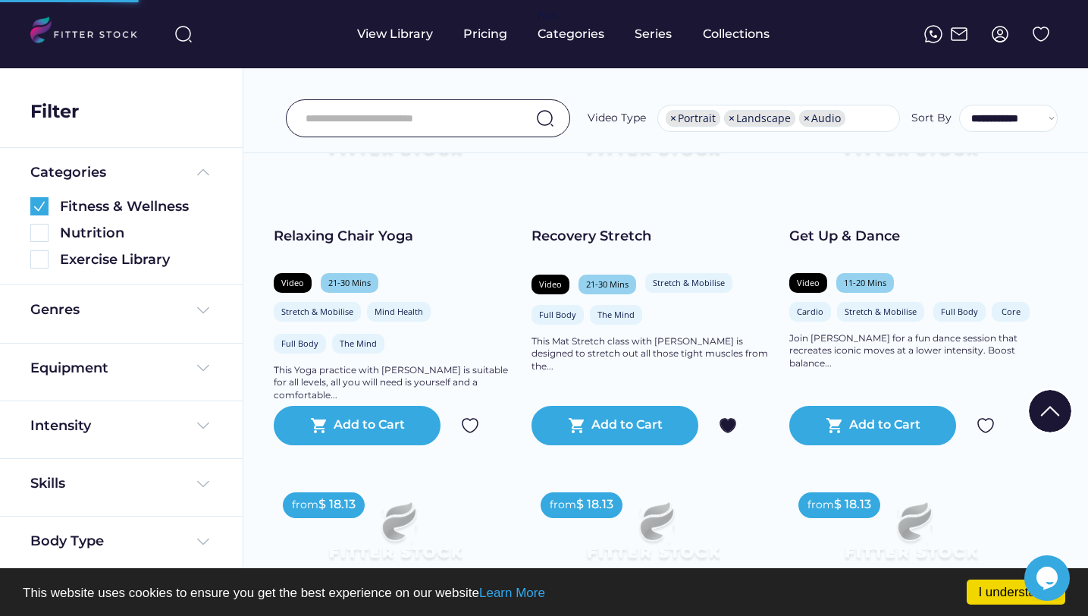
scroll to position [1586, 0]
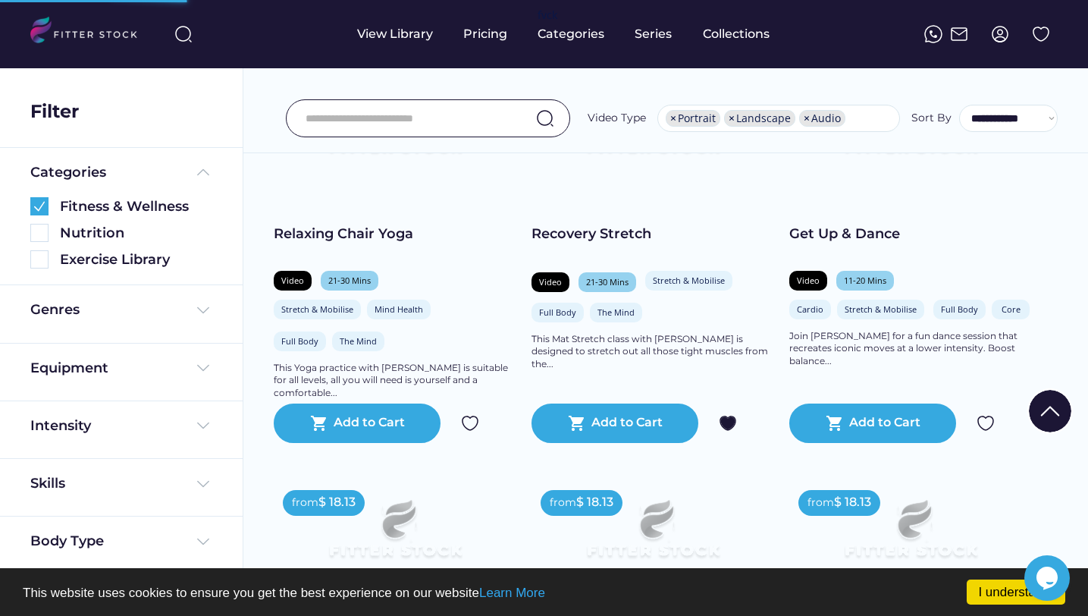
click at [990, 432] on img at bounding box center [986, 423] width 18 height 18
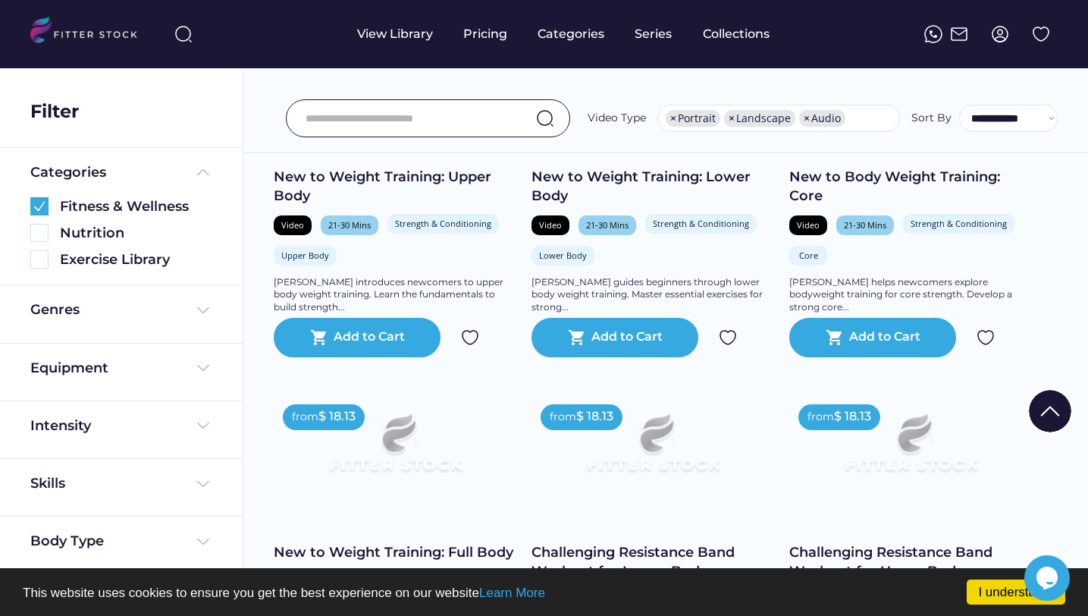
scroll to position [2456, 0]
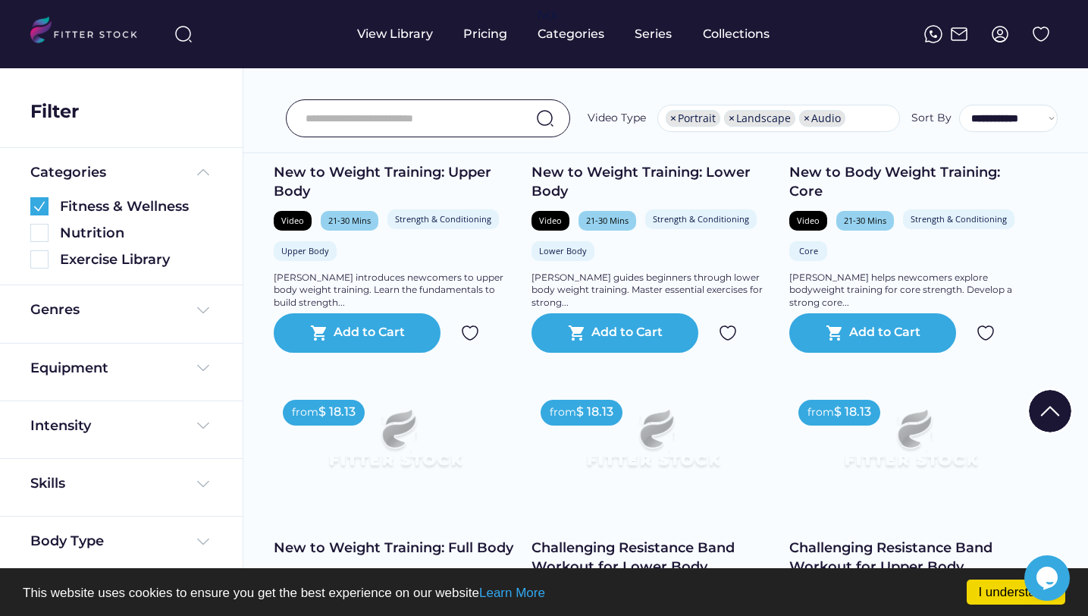
click at [472, 342] on img at bounding box center [470, 333] width 18 height 18
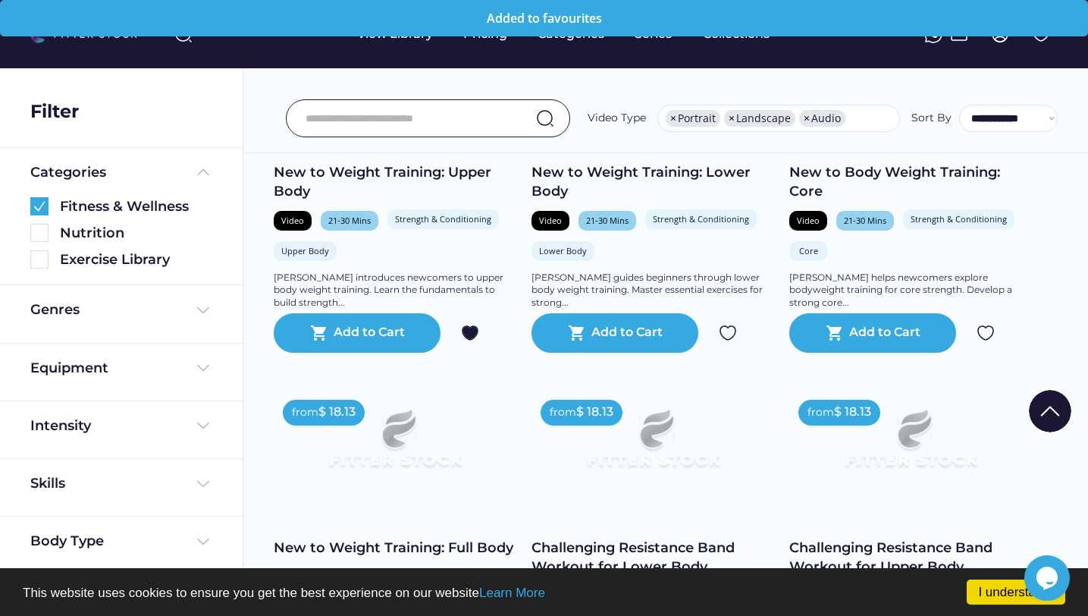
click at [723, 342] on img at bounding box center [728, 333] width 18 height 18
click at [987, 342] on img at bounding box center [986, 333] width 18 height 18
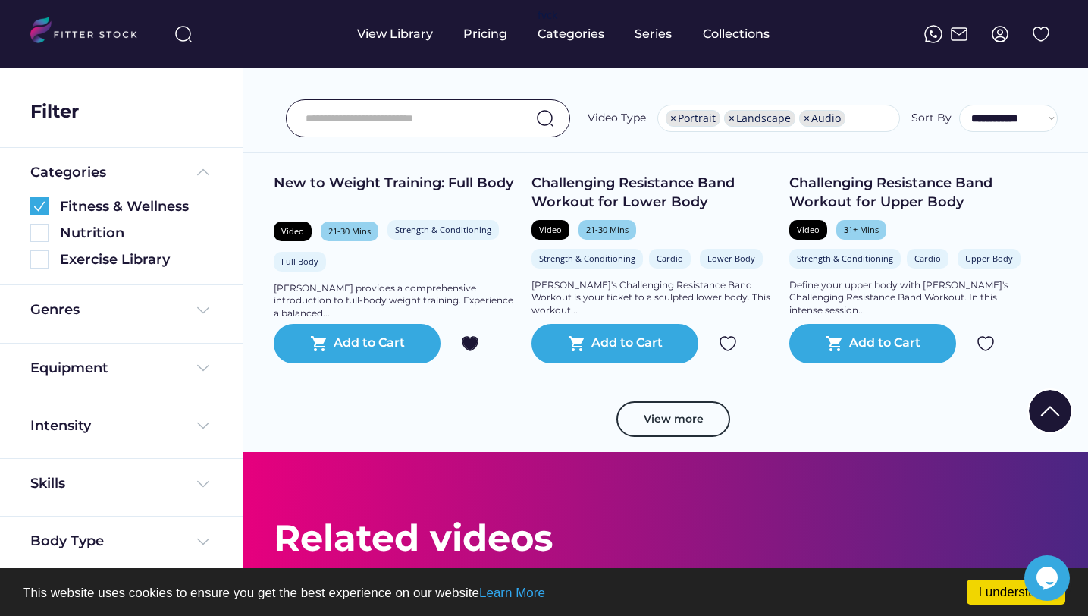
scroll to position [2826, 0]
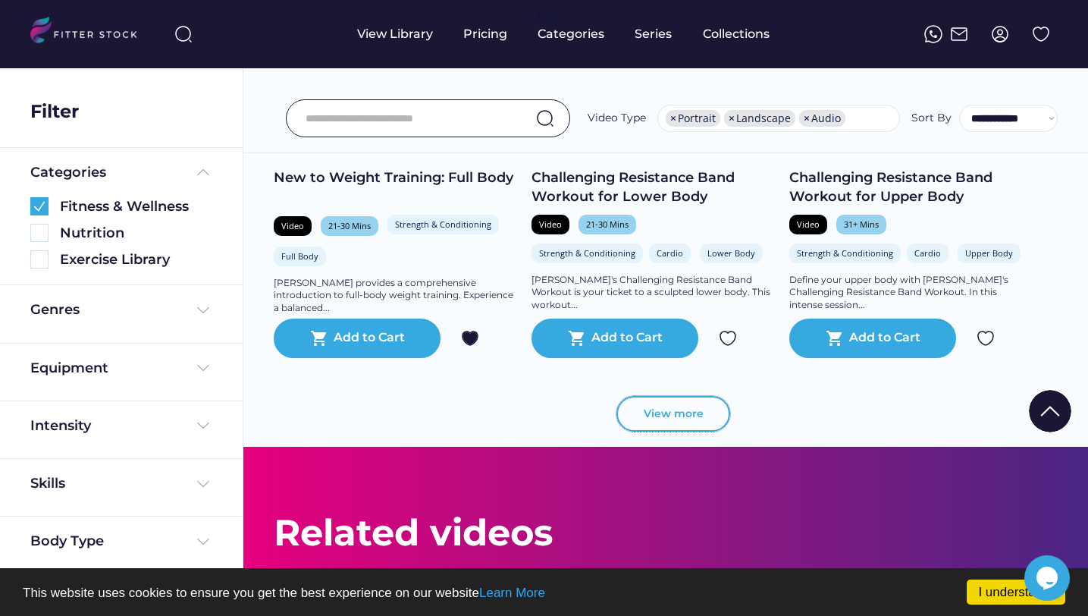
click at [662, 428] on button "View more" at bounding box center [674, 414] width 114 height 36
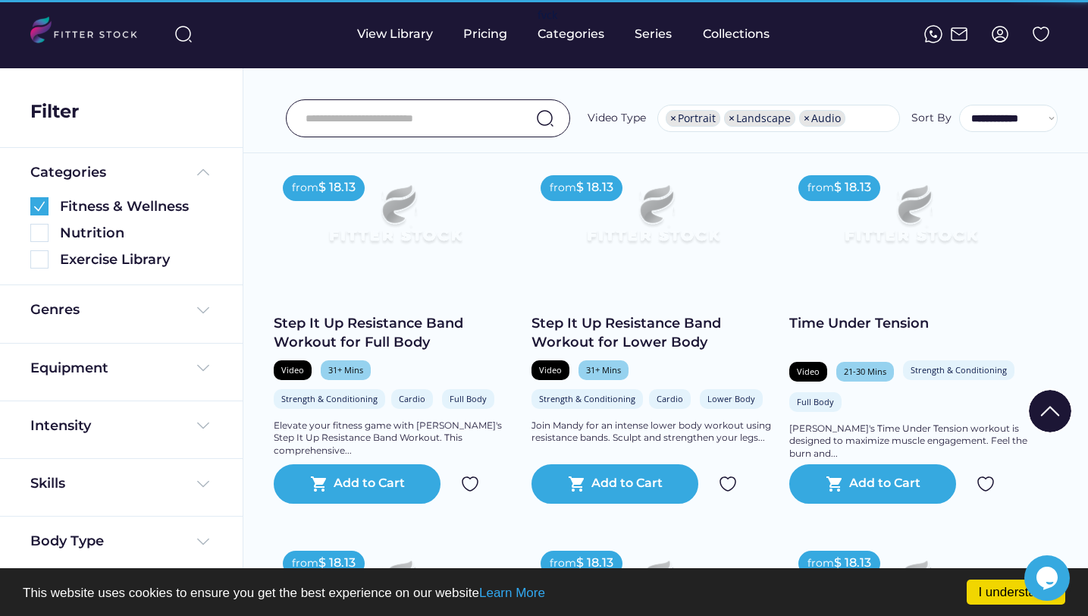
scroll to position [3081, 0]
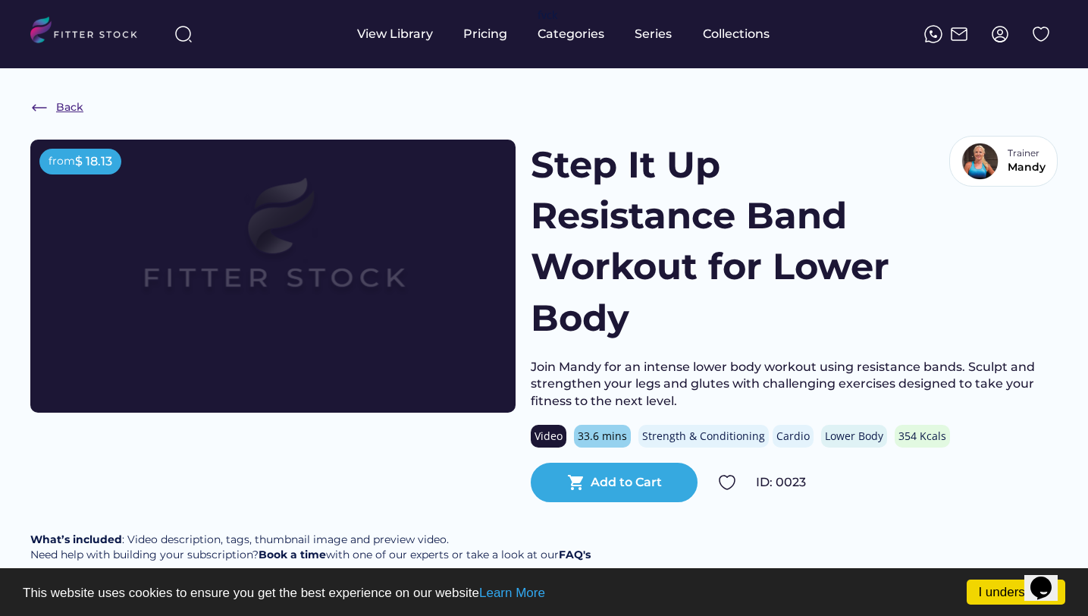
click at [49, 111] on div "Back" at bounding box center [56, 108] width 53 height 18
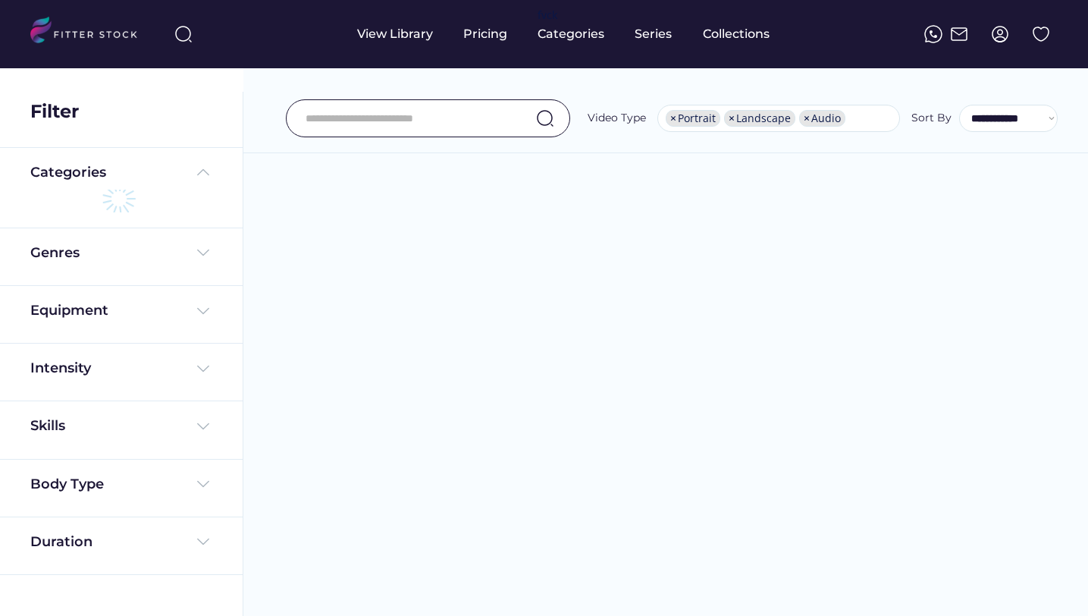
select select "**********"
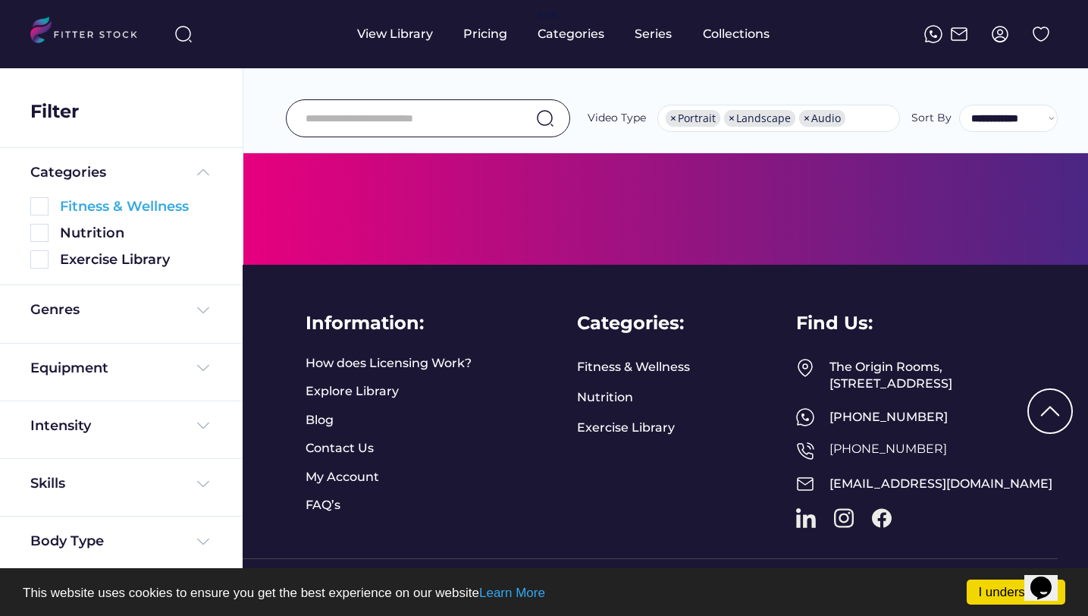
click at [45, 209] on img at bounding box center [39, 206] width 18 height 18
click at [46, 230] on img at bounding box center [39, 233] width 18 height 18
click at [42, 199] on img at bounding box center [39, 206] width 18 height 18
click at [41, 228] on img at bounding box center [39, 233] width 18 height 18
click at [41, 253] on img at bounding box center [39, 259] width 18 height 18
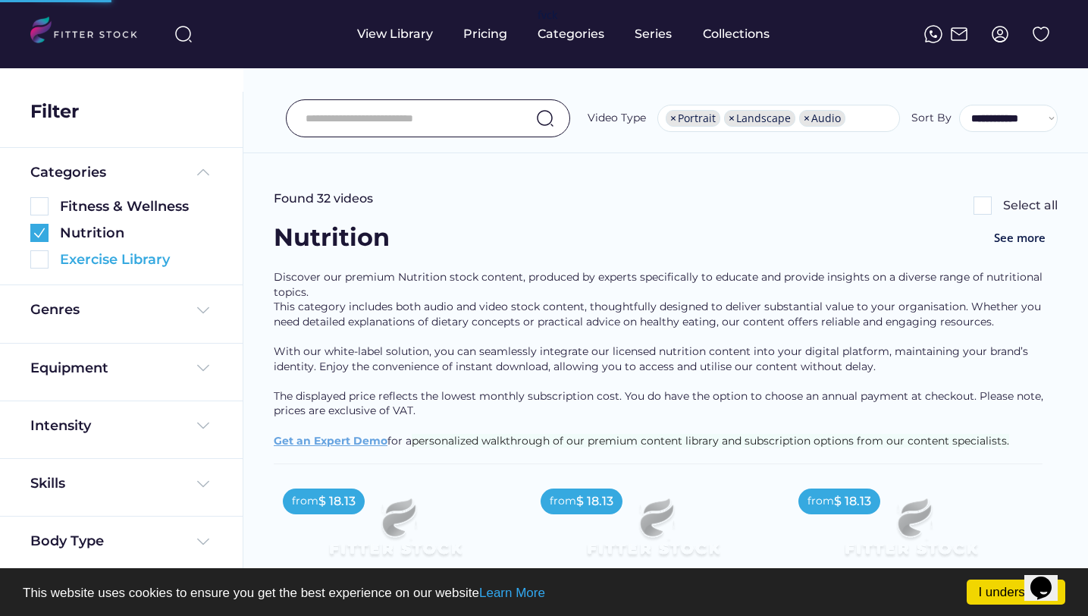
click at [42, 255] on img at bounding box center [39, 259] width 18 height 18
click at [39, 202] on img at bounding box center [39, 206] width 18 height 18
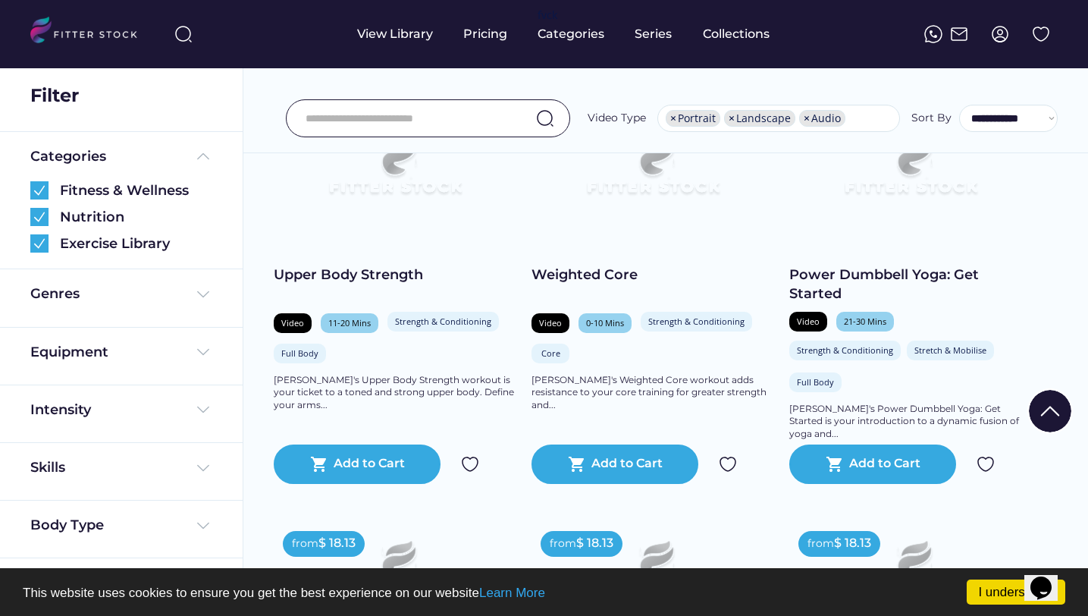
scroll to position [3675, 0]
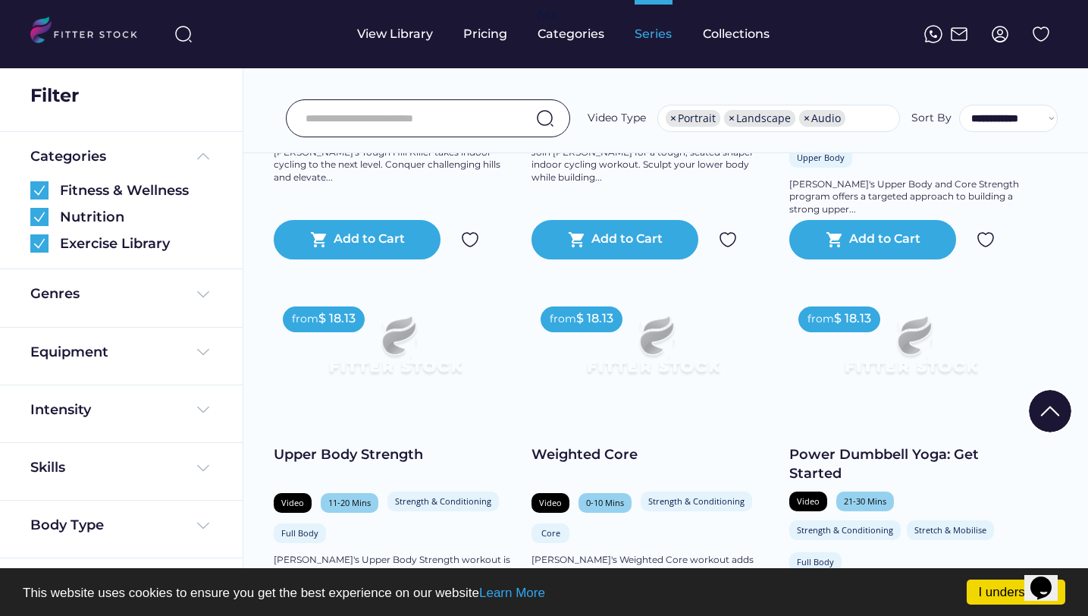
click at [649, 44] on div "Series" at bounding box center [654, 34] width 38 height 68
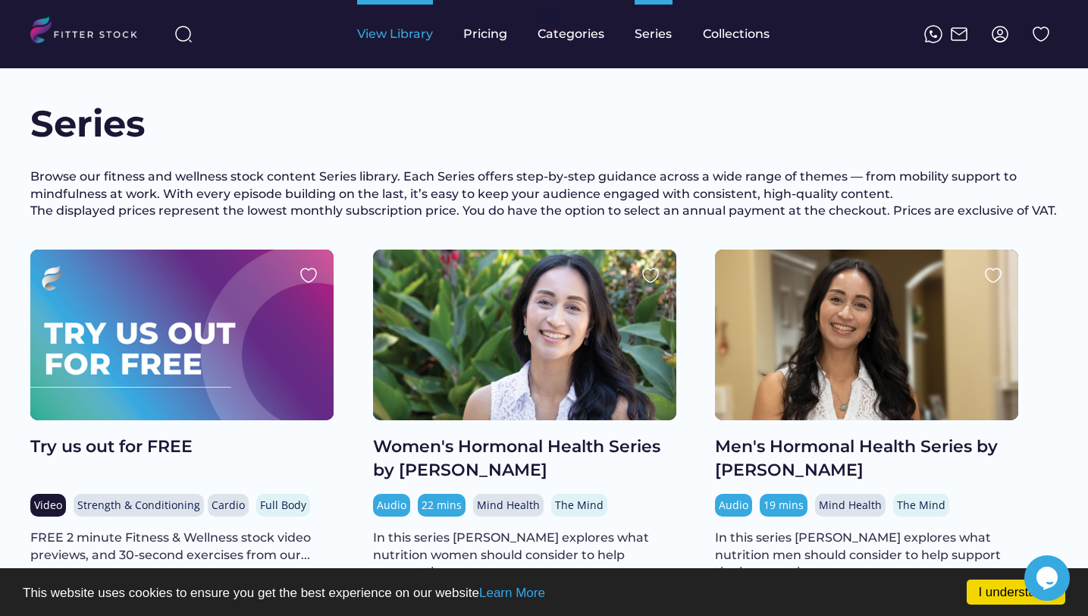
click at [398, 46] on div "View Library" at bounding box center [395, 34] width 76 height 68
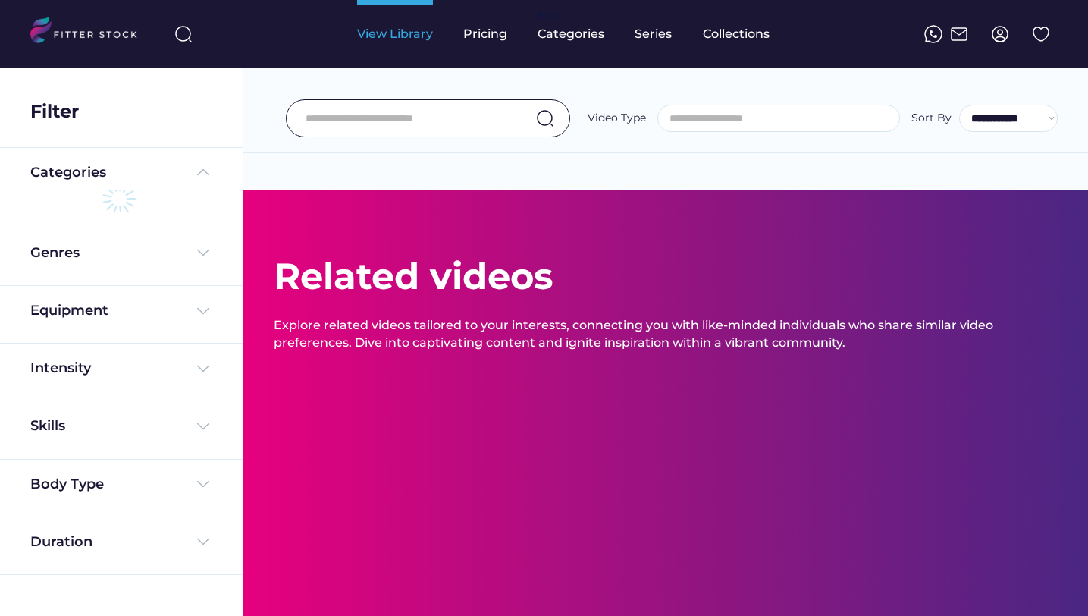
select select
select select "**********"
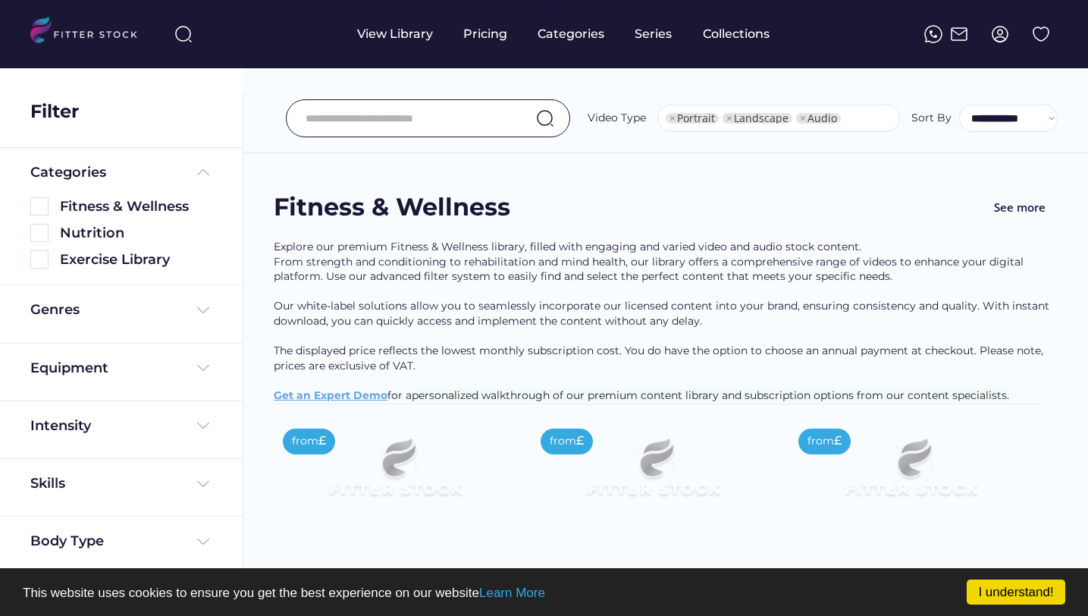
select select "**********"
